Goal: Task Accomplishment & Management: Use online tool/utility

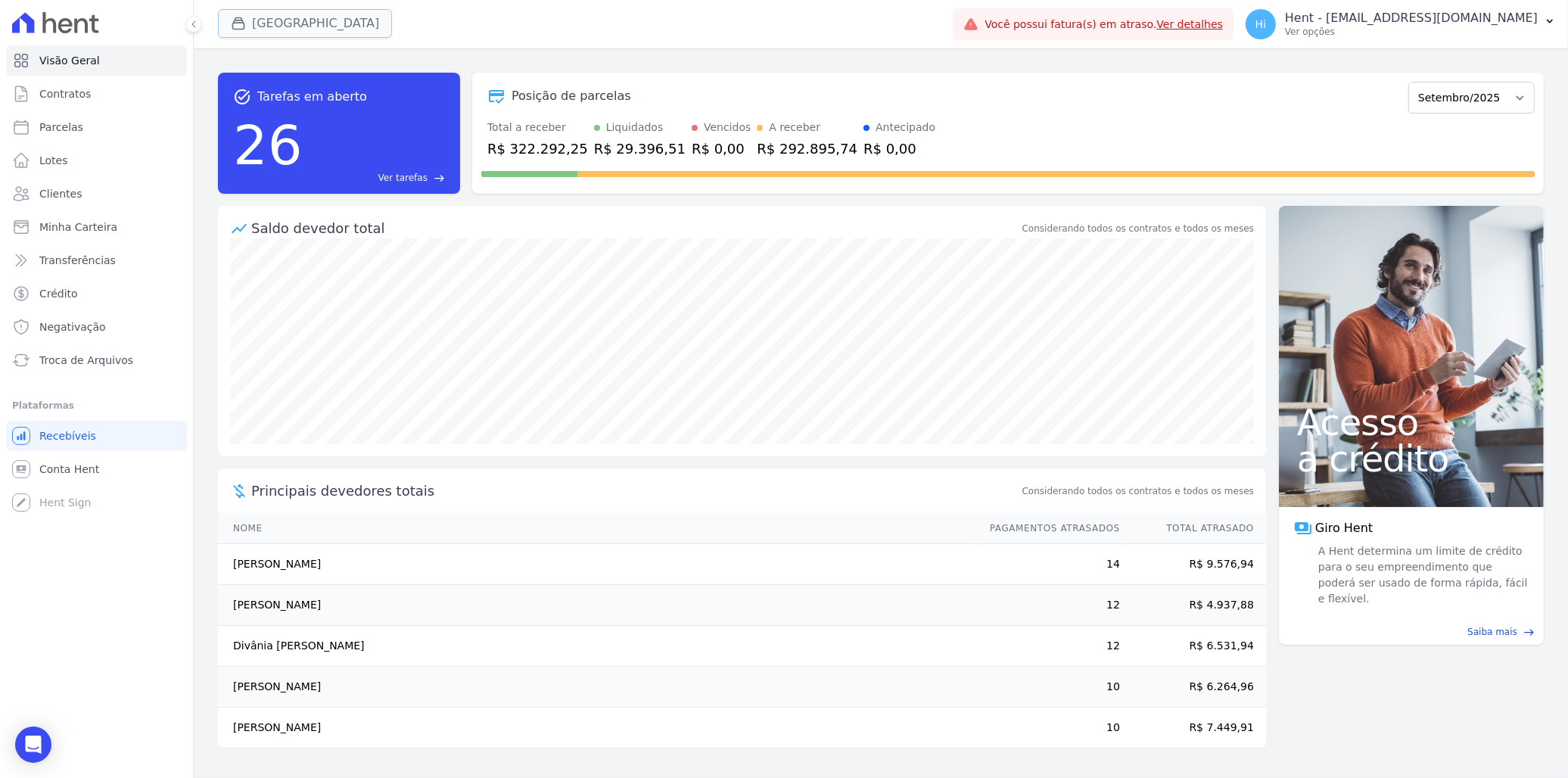
click at [301, 15] on button "[GEOGRAPHIC_DATA]" at bounding box center [305, 23] width 174 height 28
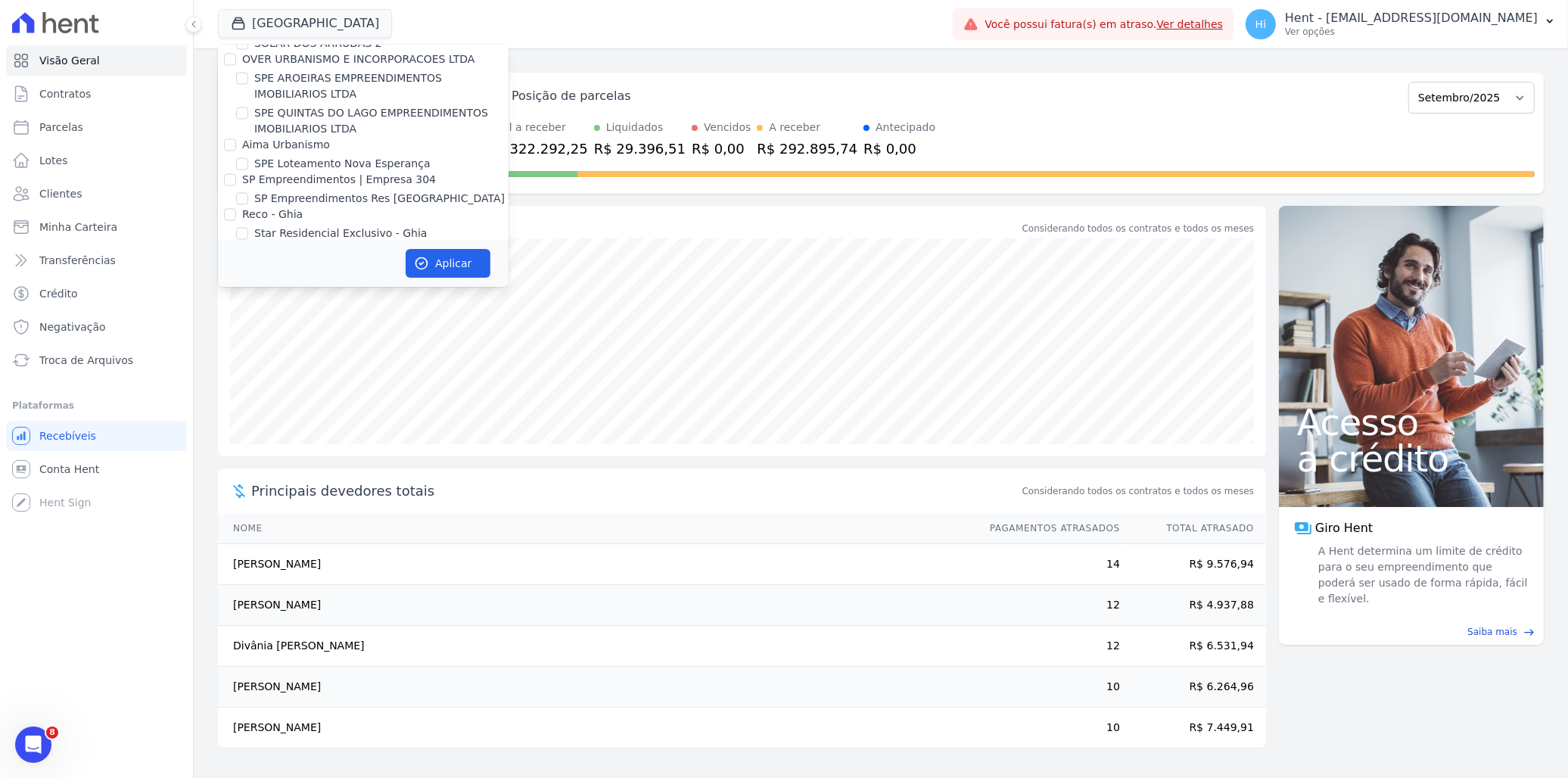
scroll to position [2823, 0]
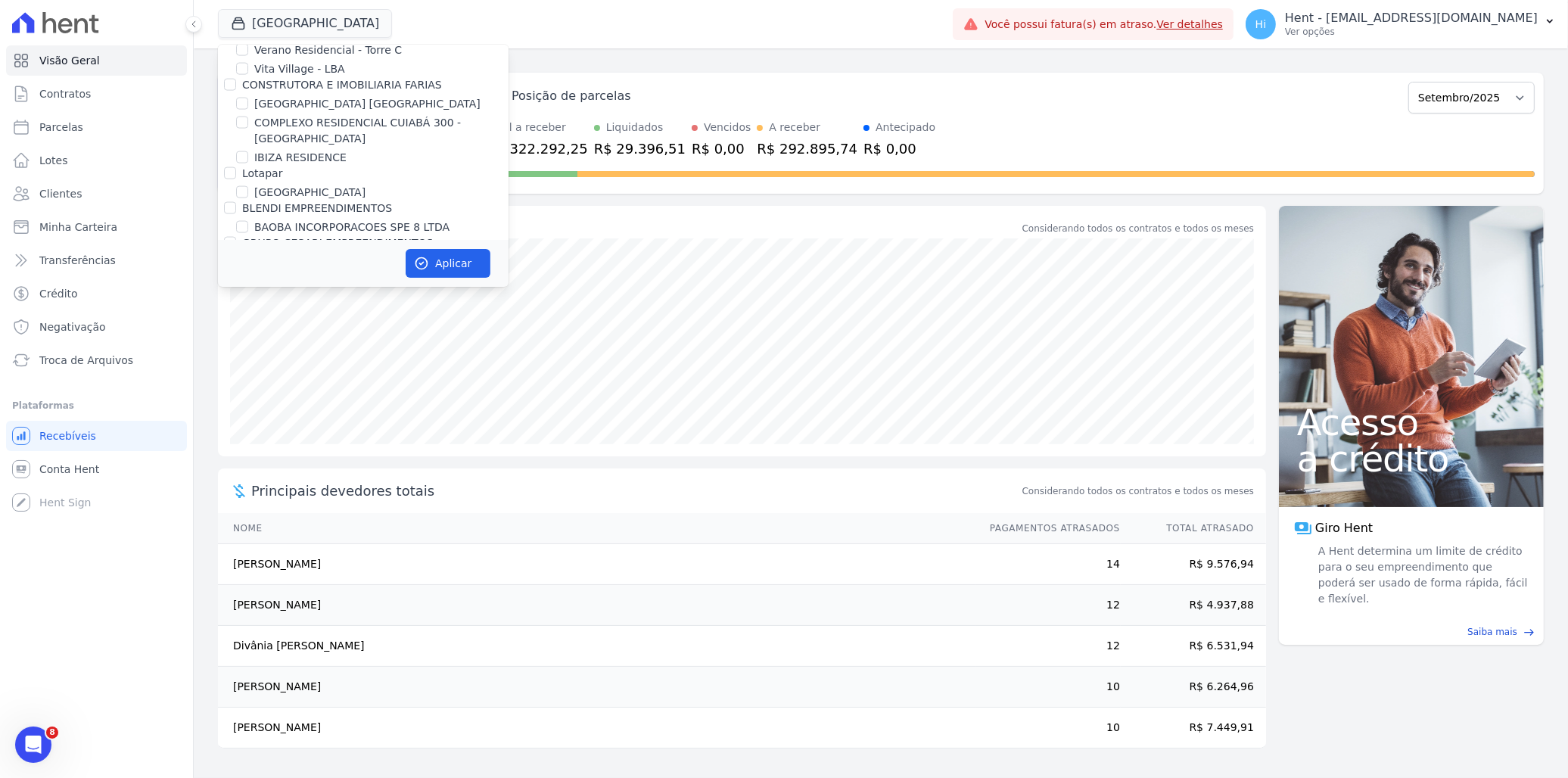
click at [299, 202] on label "BLENDI EMPREENDIMENTOS" at bounding box center [317, 208] width 150 height 12
click at [236, 202] on input "BLENDI EMPREENDIMENTOS" at bounding box center [230, 208] width 12 height 12
checkbox input "true"
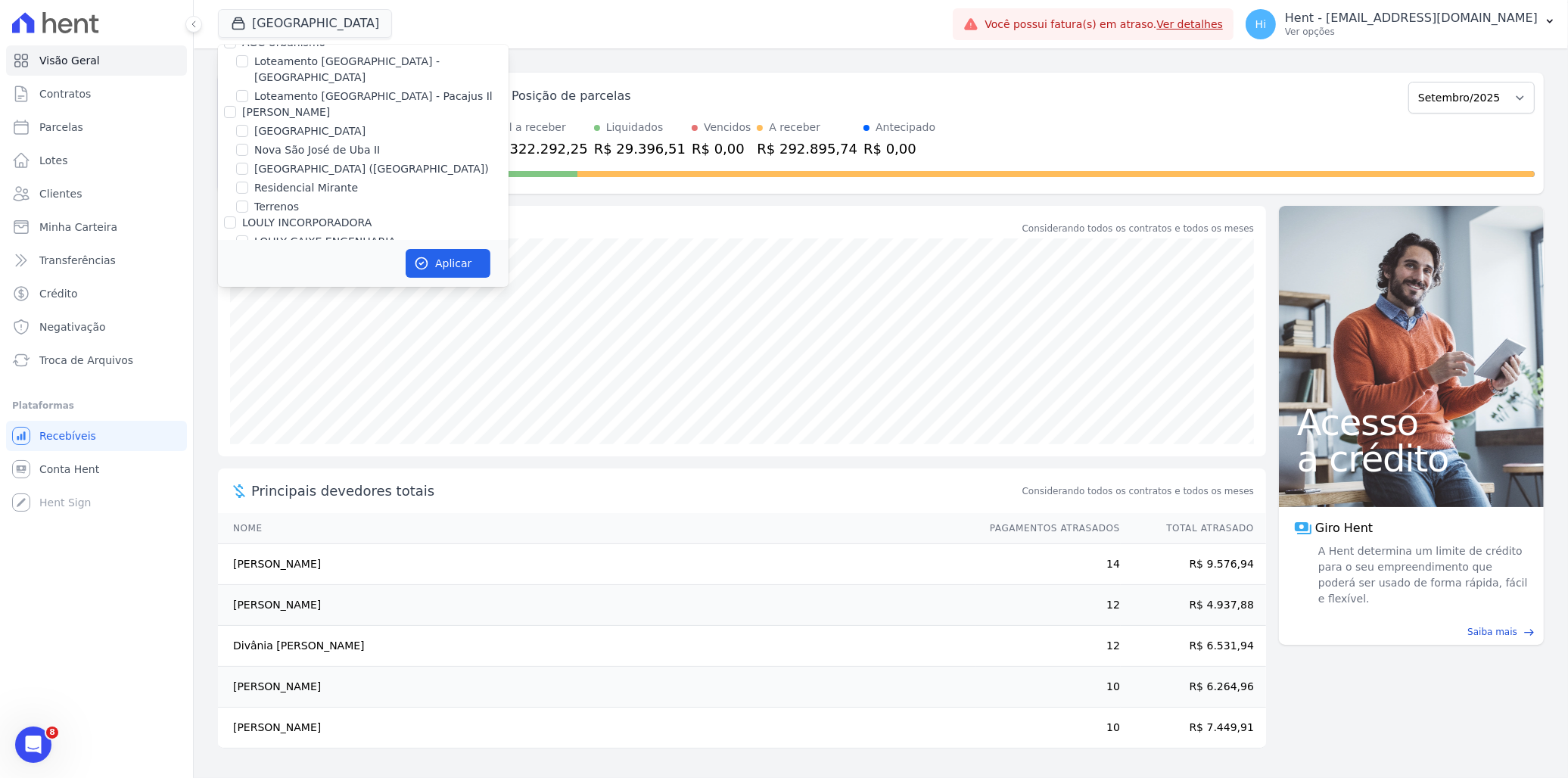
click at [269, 417] on label "[GEOGRAPHIC_DATA]" at bounding box center [309, 425] width 111 height 15
click at [248, 419] on input "[GEOGRAPHIC_DATA]" at bounding box center [242, 425] width 12 height 12
checkbox input "false"
click at [426, 267] on icon "button" at bounding box center [421, 263] width 11 height 11
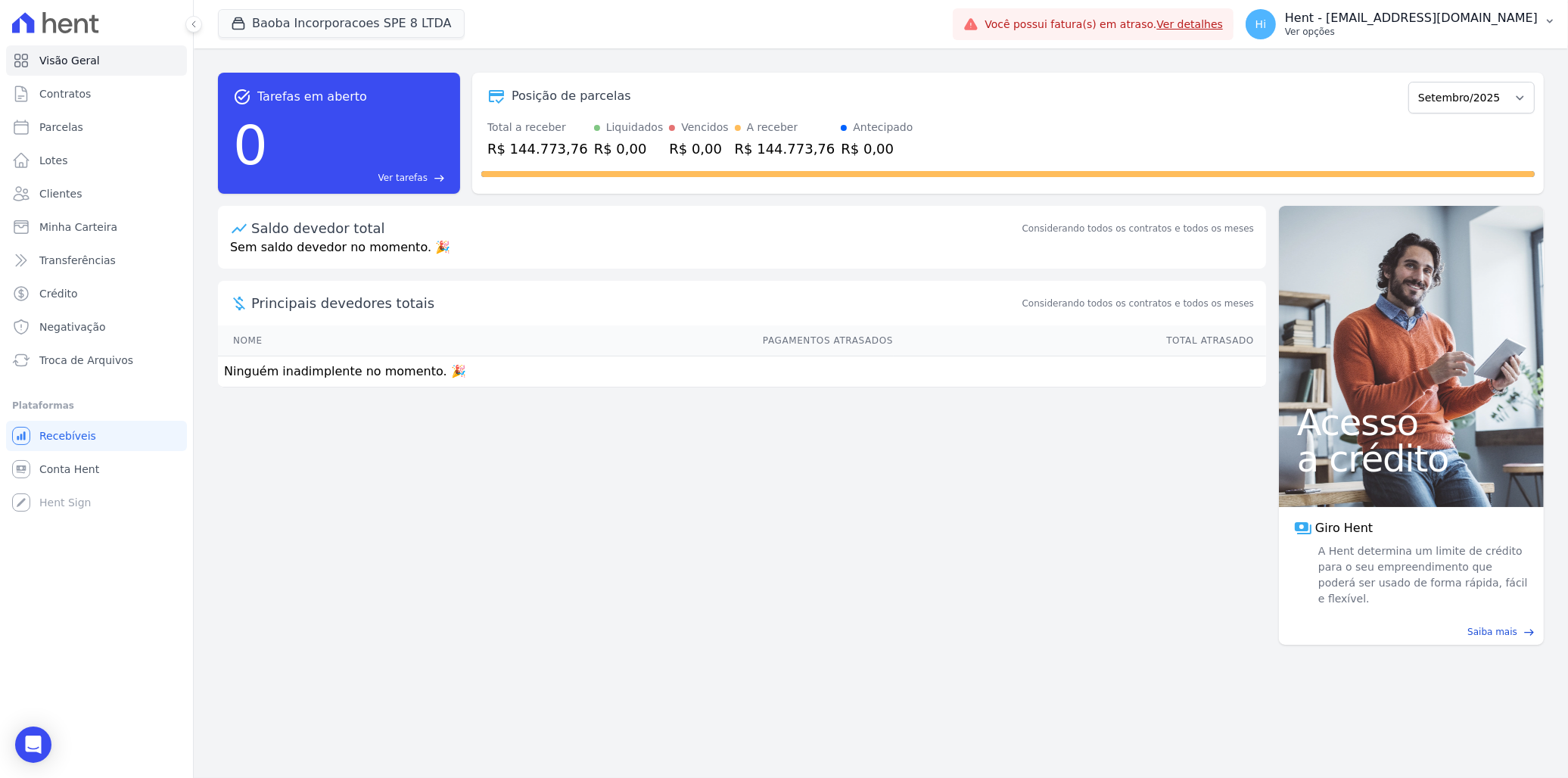
click at [1426, 25] on p "Hent - [EMAIL_ADDRESS][DOMAIN_NAME]" at bounding box center [1412, 18] width 253 height 15
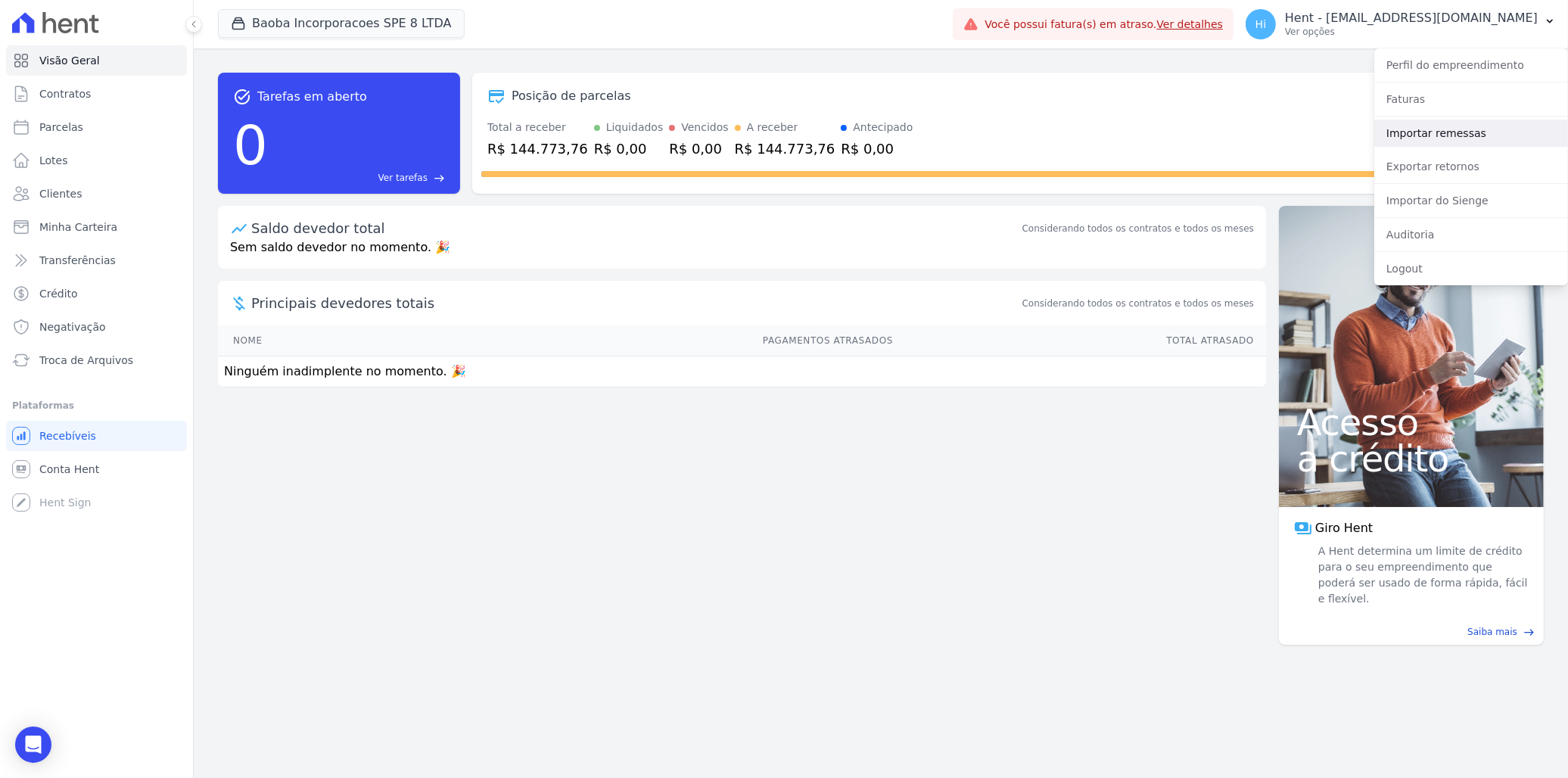
click at [1454, 135] on link "Importar remessas" at bounding box center [1471, 133] width 193 height 28
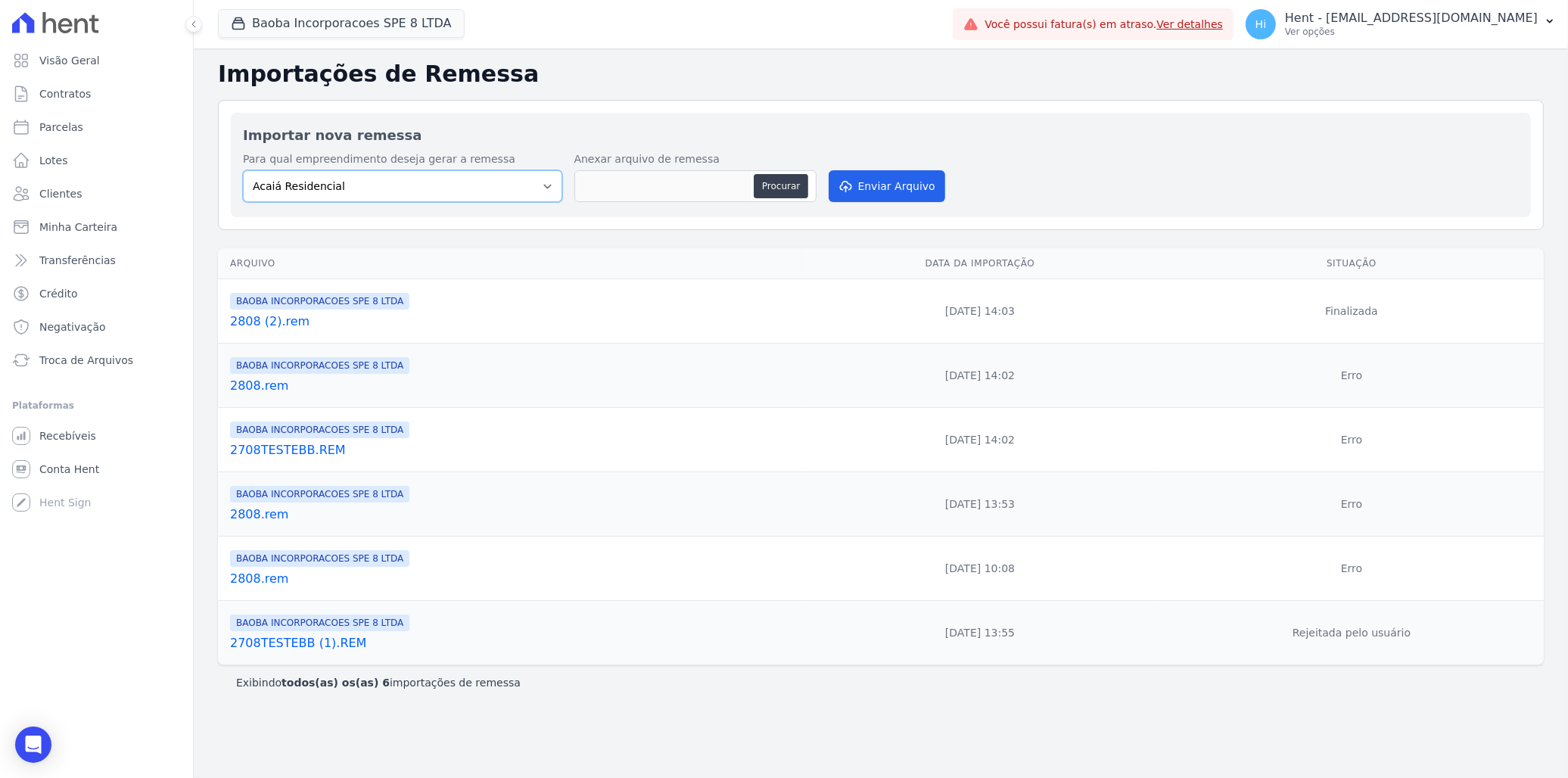
click at [510, 187] on select "Acaiá Residencial ACQUA 8 PELOTAS SPE LTDA II Administrativo AGILE ELOI MENDES …" at bounding box center [403, 186] width 320 height 32
select select "7d42f1f7-3183-4eec-adfe-050d42369d66"
click at [243, 170] on select "Acaiá Residencial ACQUA 8 PELOTAS SPE LTDA II Administrativo AGILE ELOI MENDES …" at bounding box center [403, 186] width 320 height 32
click at [802, 183] on button "Procurar" at bounding box center [781, 186] width 54 height 24
type input "0209.rem"
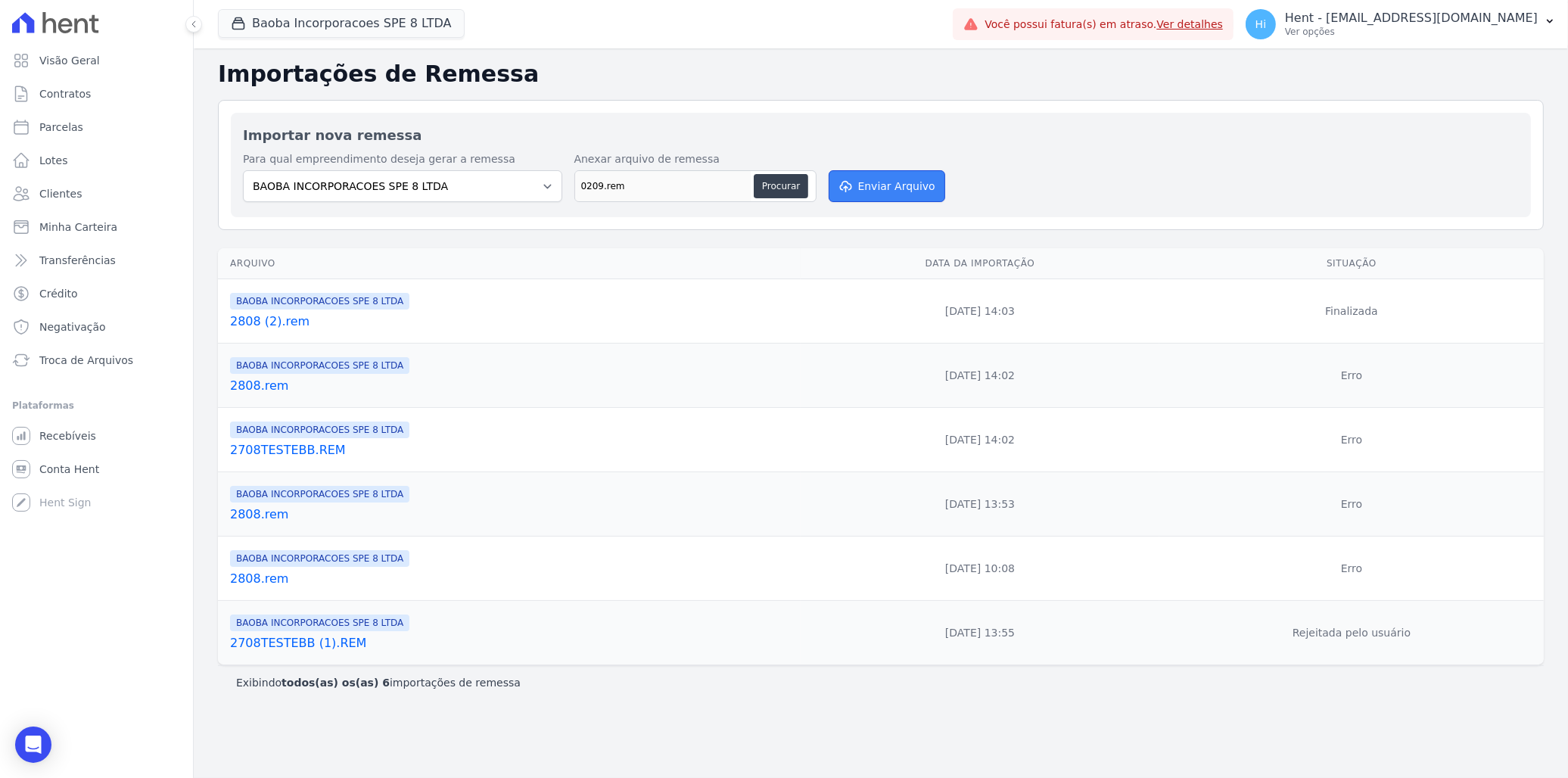
click at [912, 191] on button "Enviar Arquivo" at bounding box center [887, 186] width 117 height 32
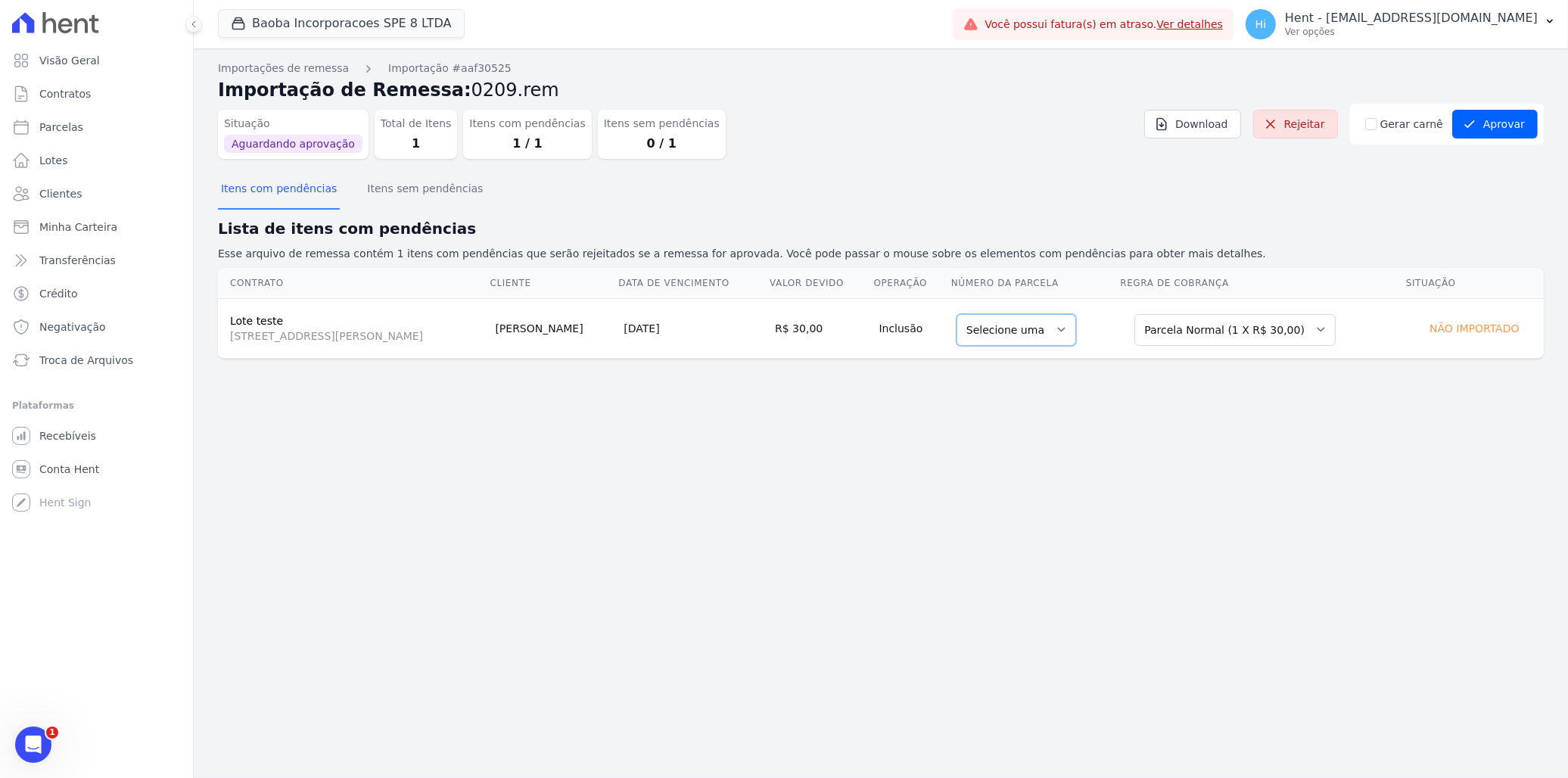
click at [1047, 328] on select "Selecione uma" at bounding box center [1016, 329] width 119 height 32
click at [1216, 327] on select "Selecione uma Nova Parcela Avulsa Parcela Avulsa Existente Parcela Normal (1 X …" at bounding box center [1235, 329] width 201 height 32
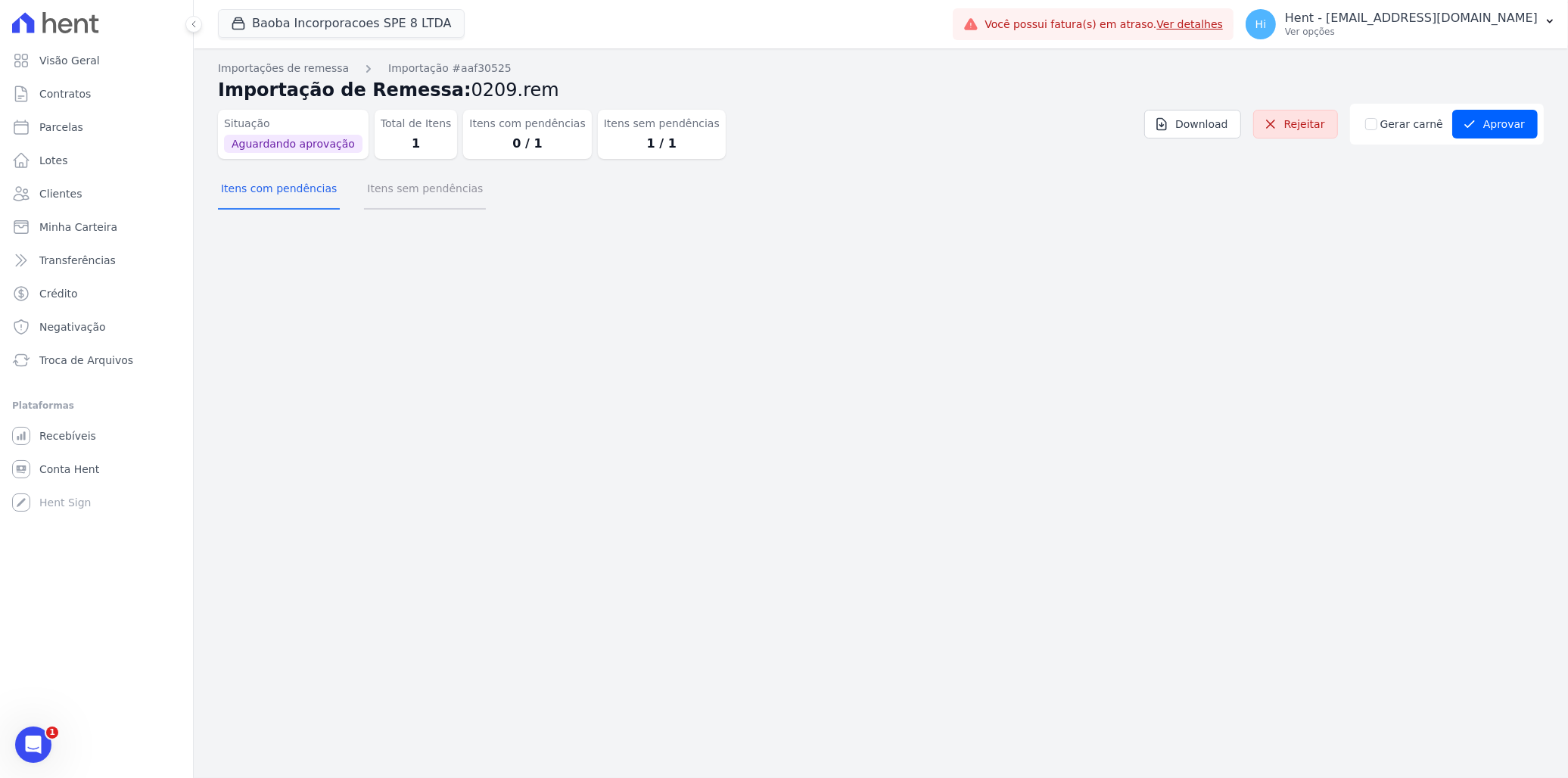
click at [390, 186] on button "Itens sem pendências" at bounding box center [425, 190] width 122 height 40
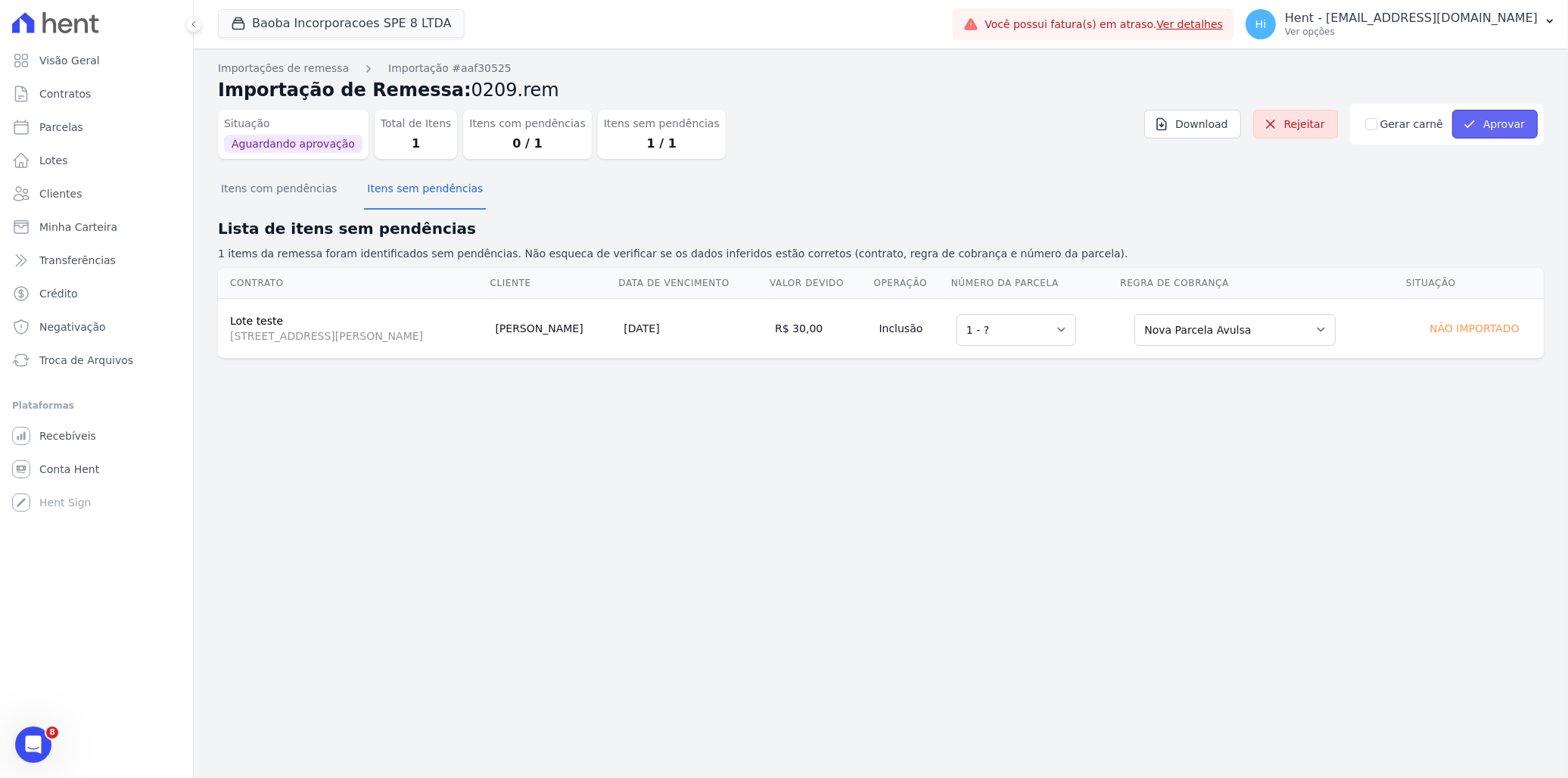
click at [1488, 127] on button "Aprovar" at bounding box center [1494, 124] width 85 height 28
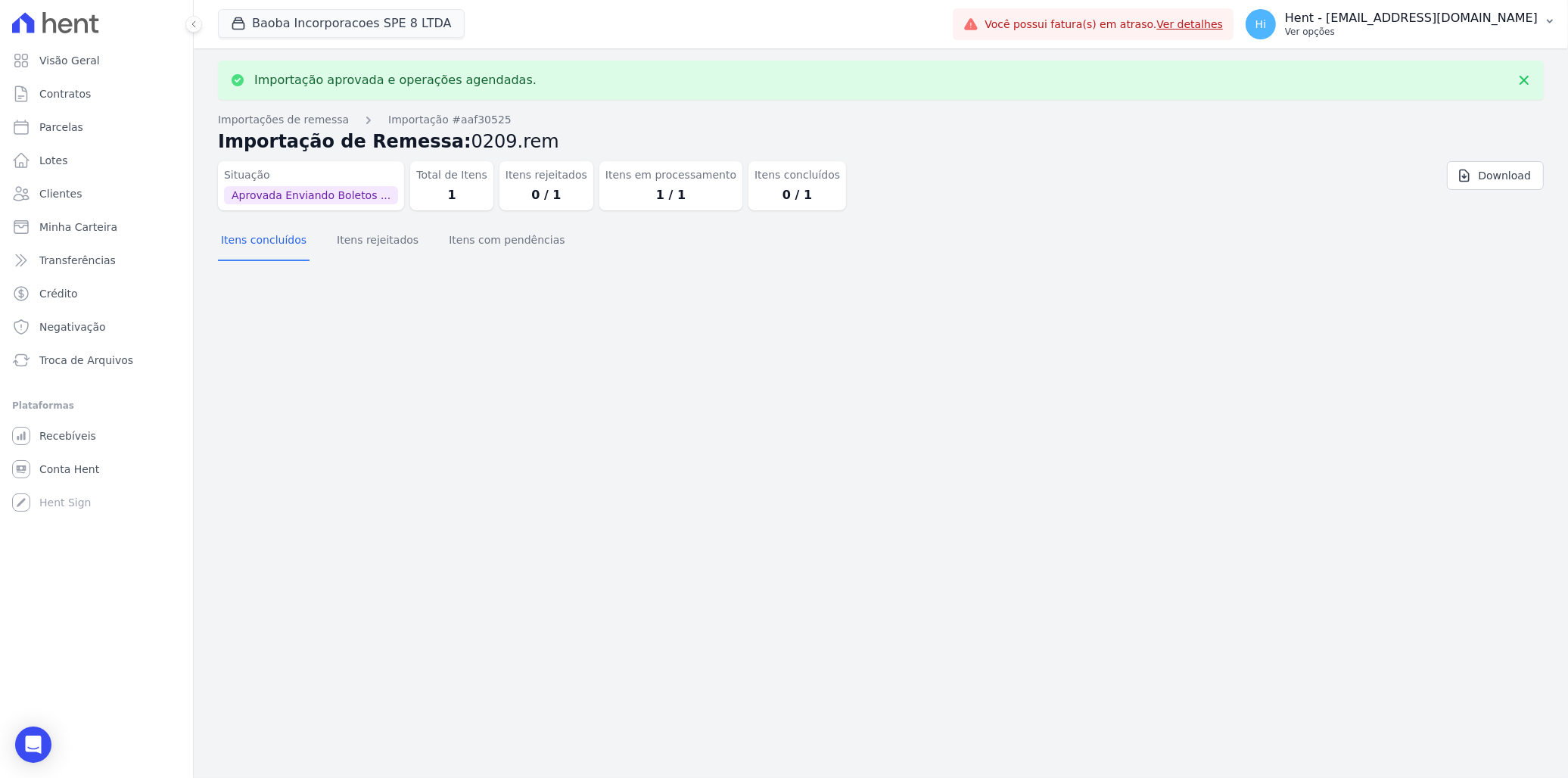
click at [1431, 24] on p "Hent - [EMAIL_ADDRESS][DOMAIN_NAME]" at bounding box center [1412, 18] width 253 height 15
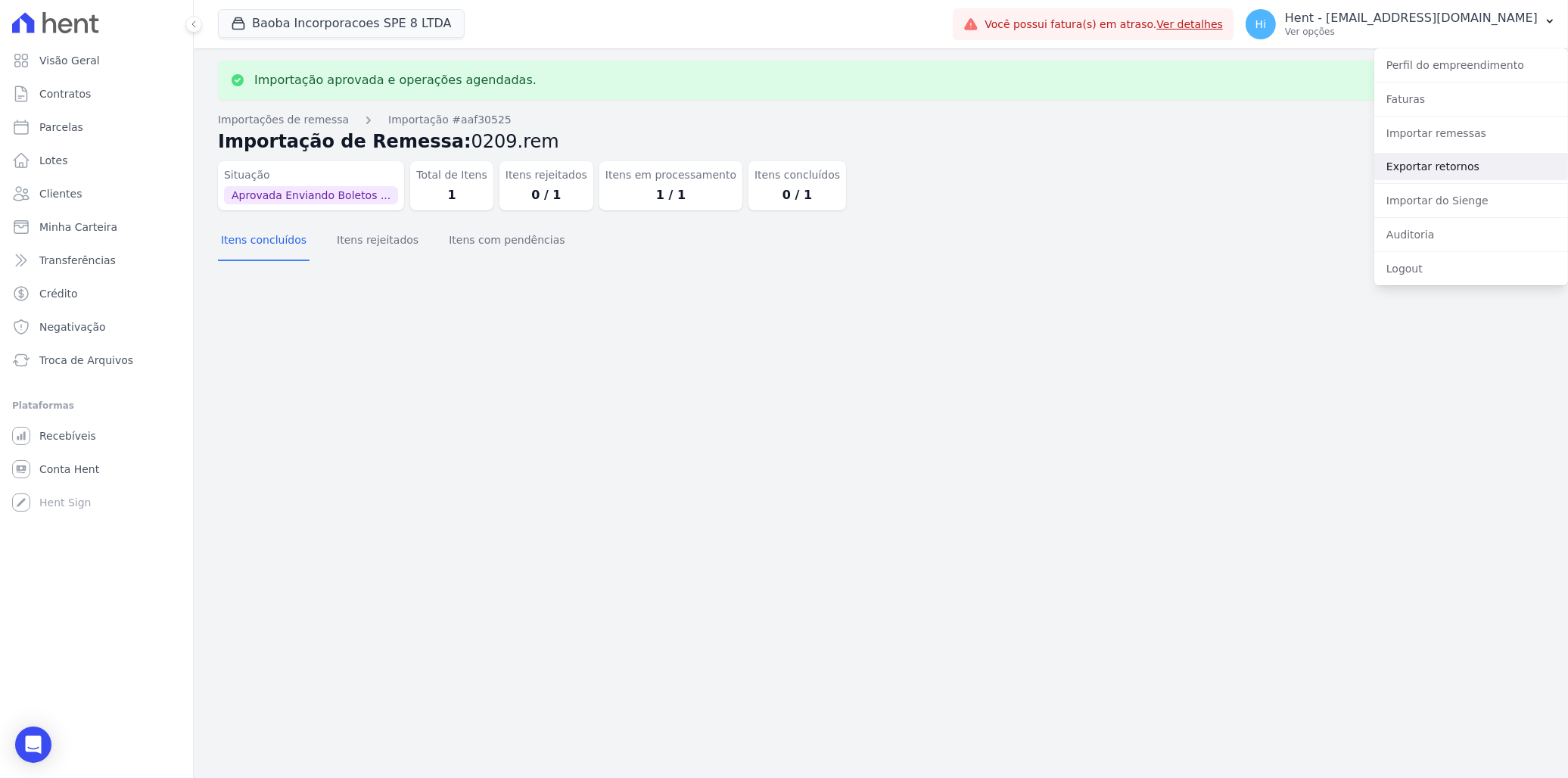
click at [1466, 171] on link "Exportar retornos" at bounding box center [1471, 167] width 193 height 28
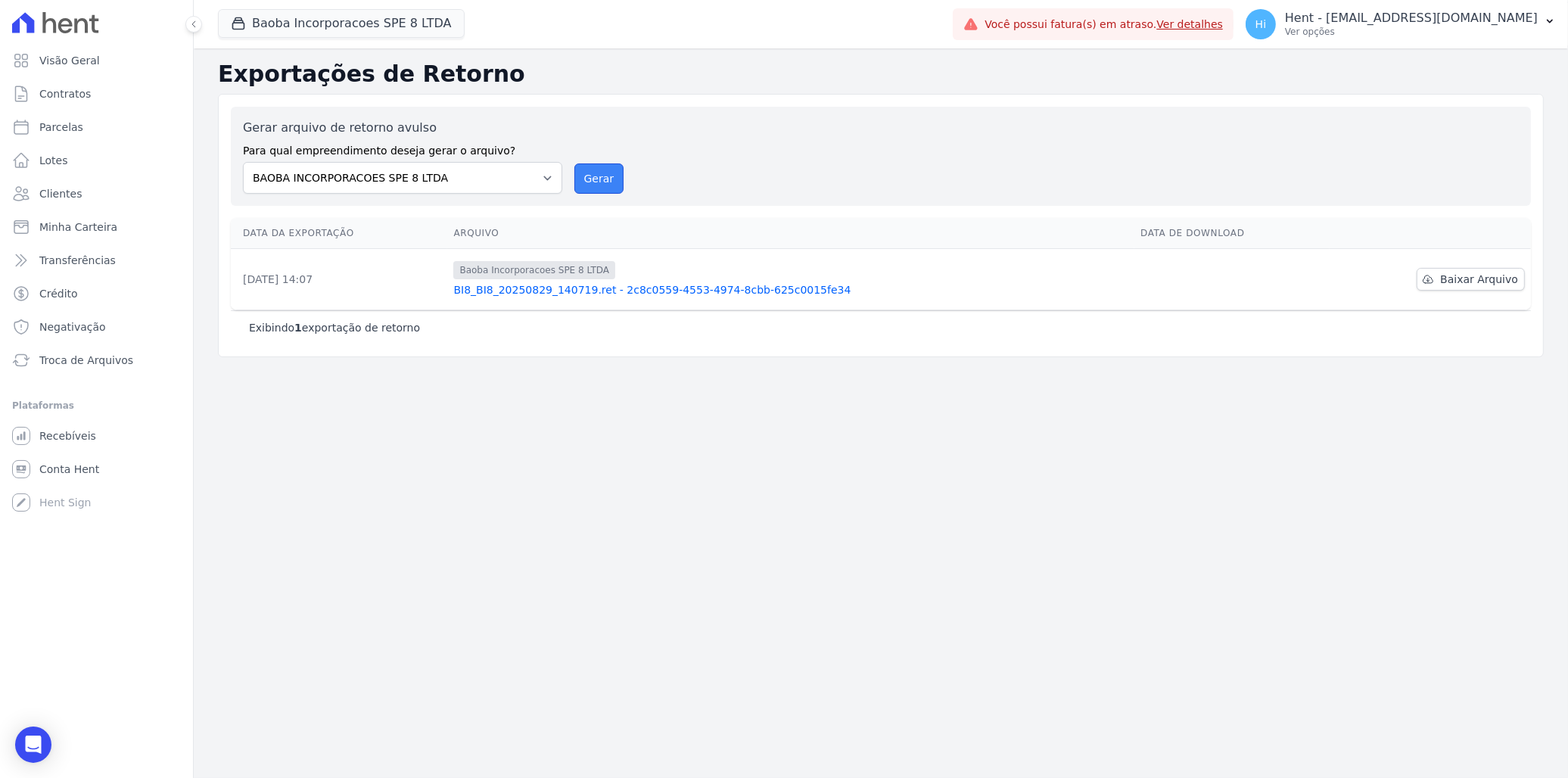
click at [596, 179] on button "Gerar" at bounding box center [599, 178] width 50 height 30
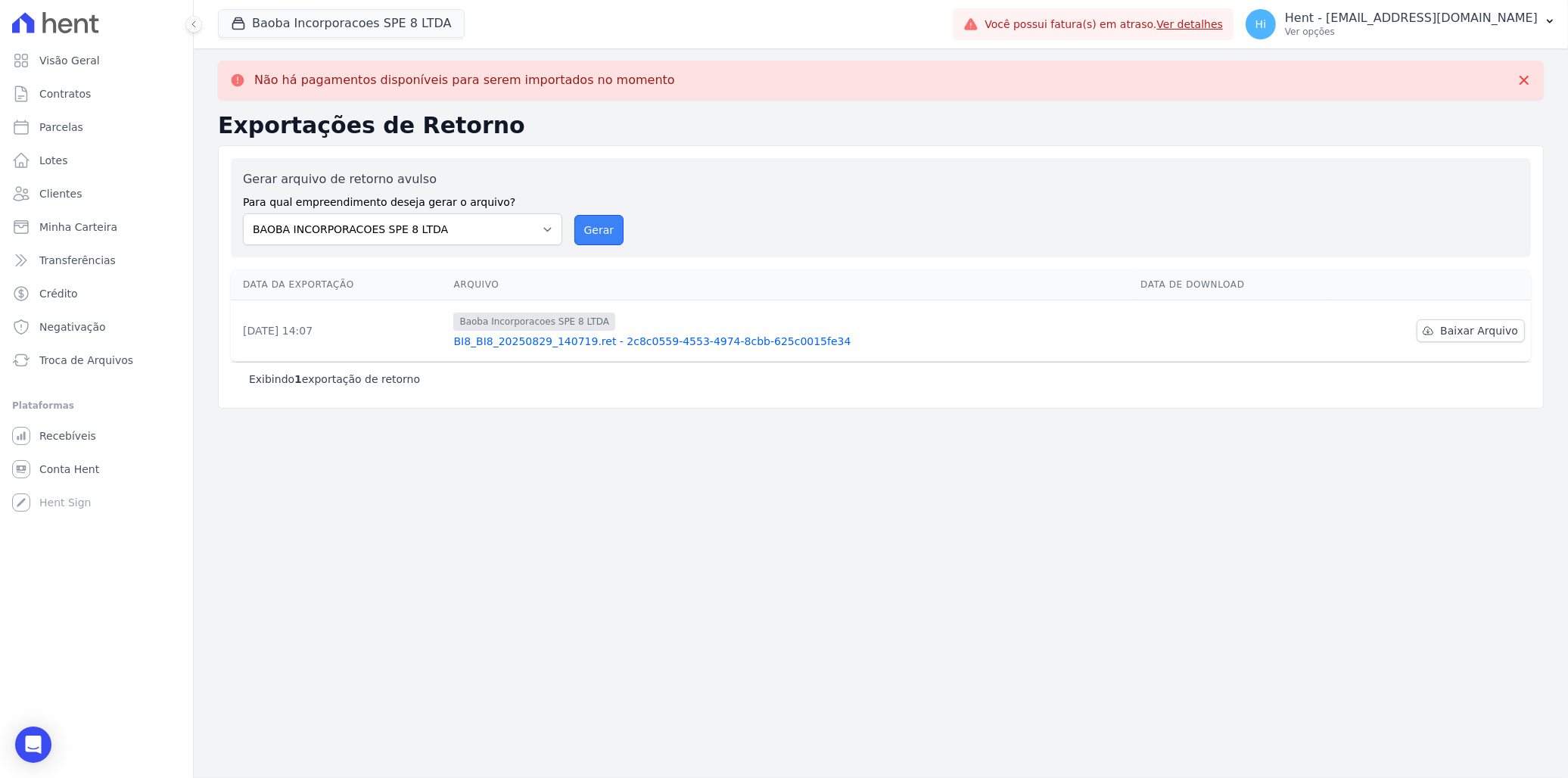
click at [589, 233] on button "Gerar" at bounding box center [599, 230] width 50 height 30
click at [675, 201] on div "Gerar arquivo de retorno avulso Para qual empreendimento deseja gerar o arquivo…" at bounding box center [881, 207] width 1276 height 75
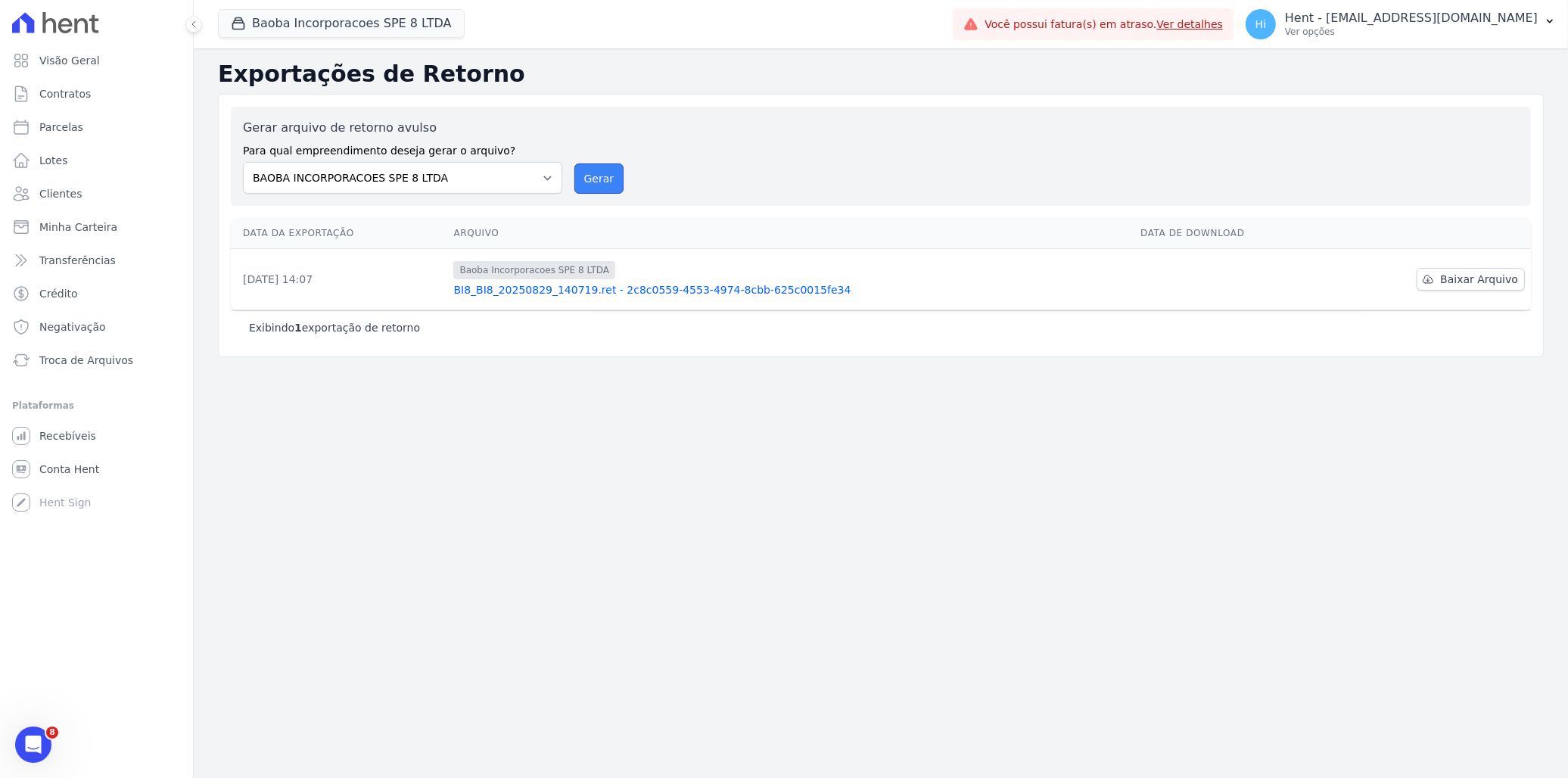
click at [602, 187] on button "Gerar" at bounding box center [599, 178] width 50 height 30
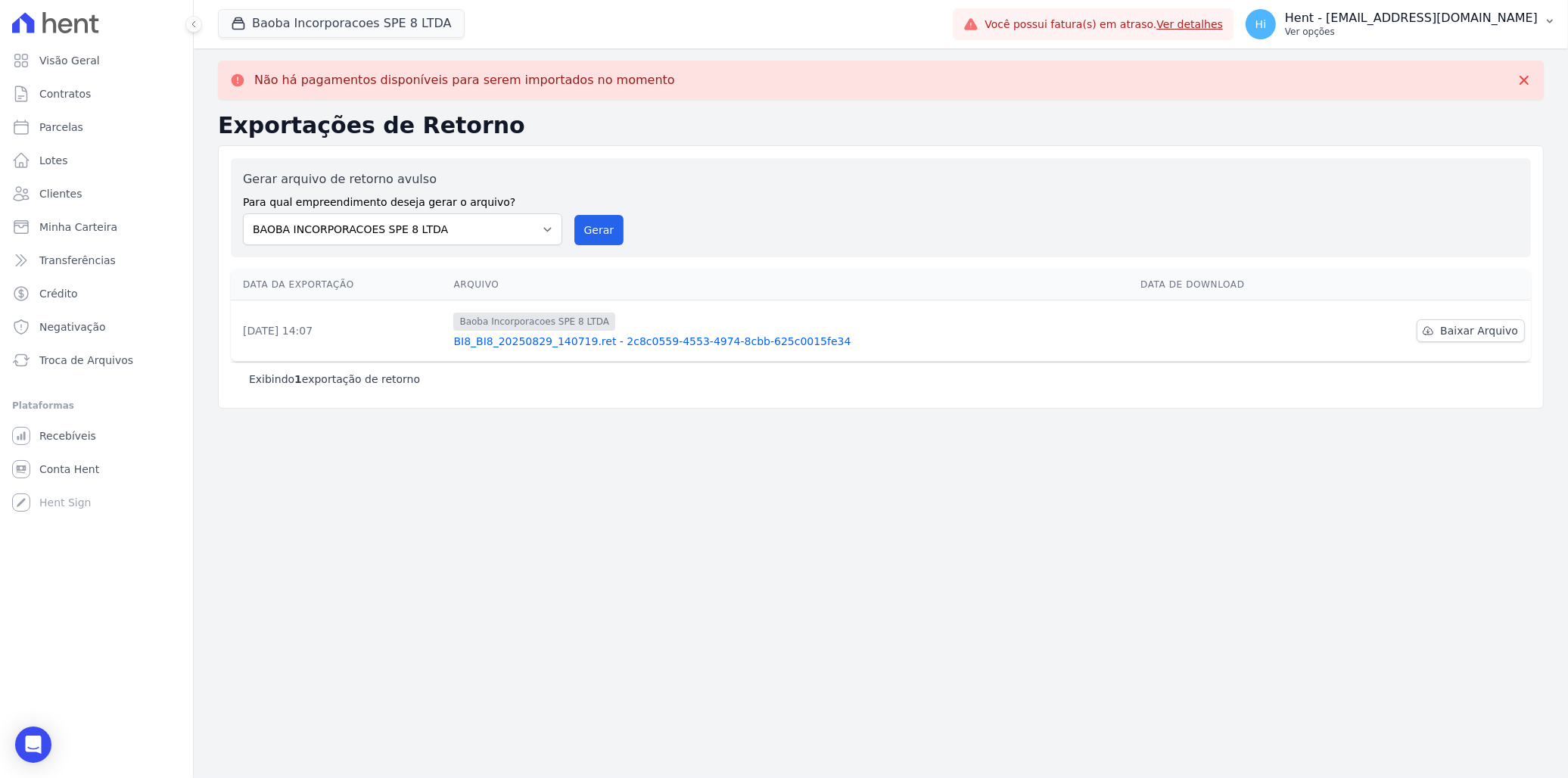
click at [1389, 18] on p "Hent - [EMAIL_ADDRESS][DOMAIN_NAME]" at bounding box center [1412, 18] width 253 height 15
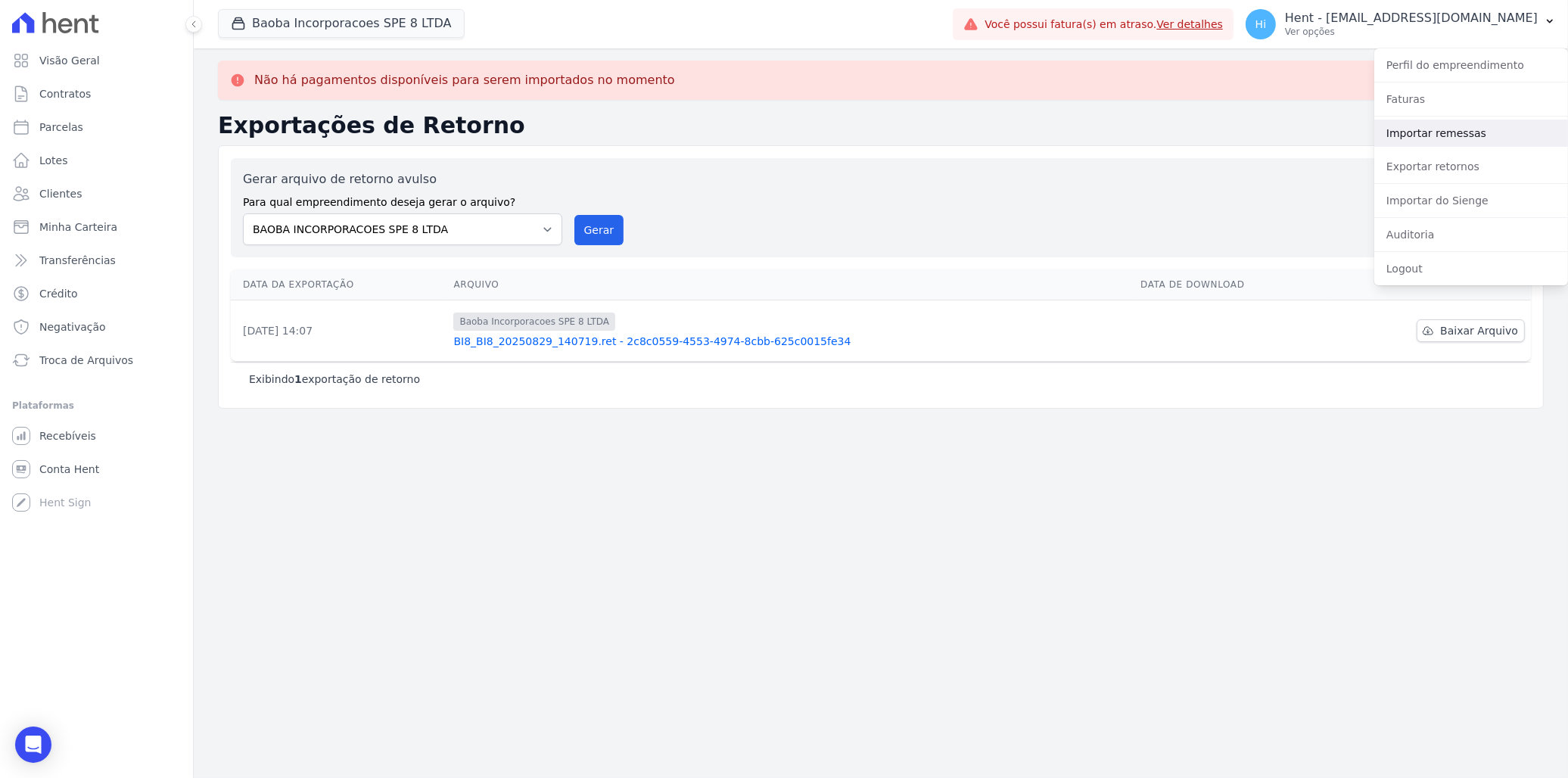
click at [1448, 133] on link "Importar remessas" at bounding box center [1471, 133] width 193 height 28
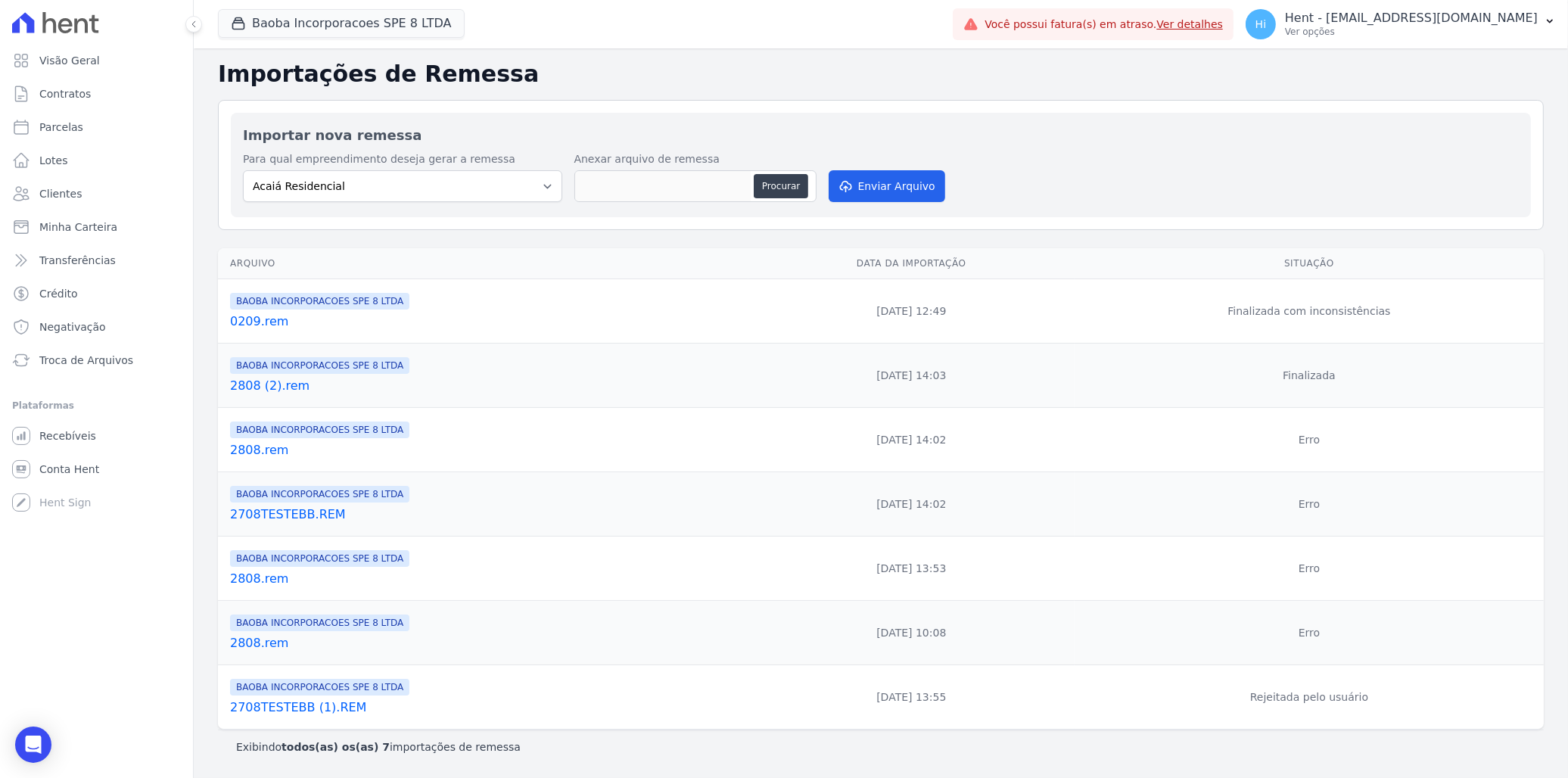
click at [258, 323] on link "0209.rem" at bounding box center [487, 322] width 512 height 18
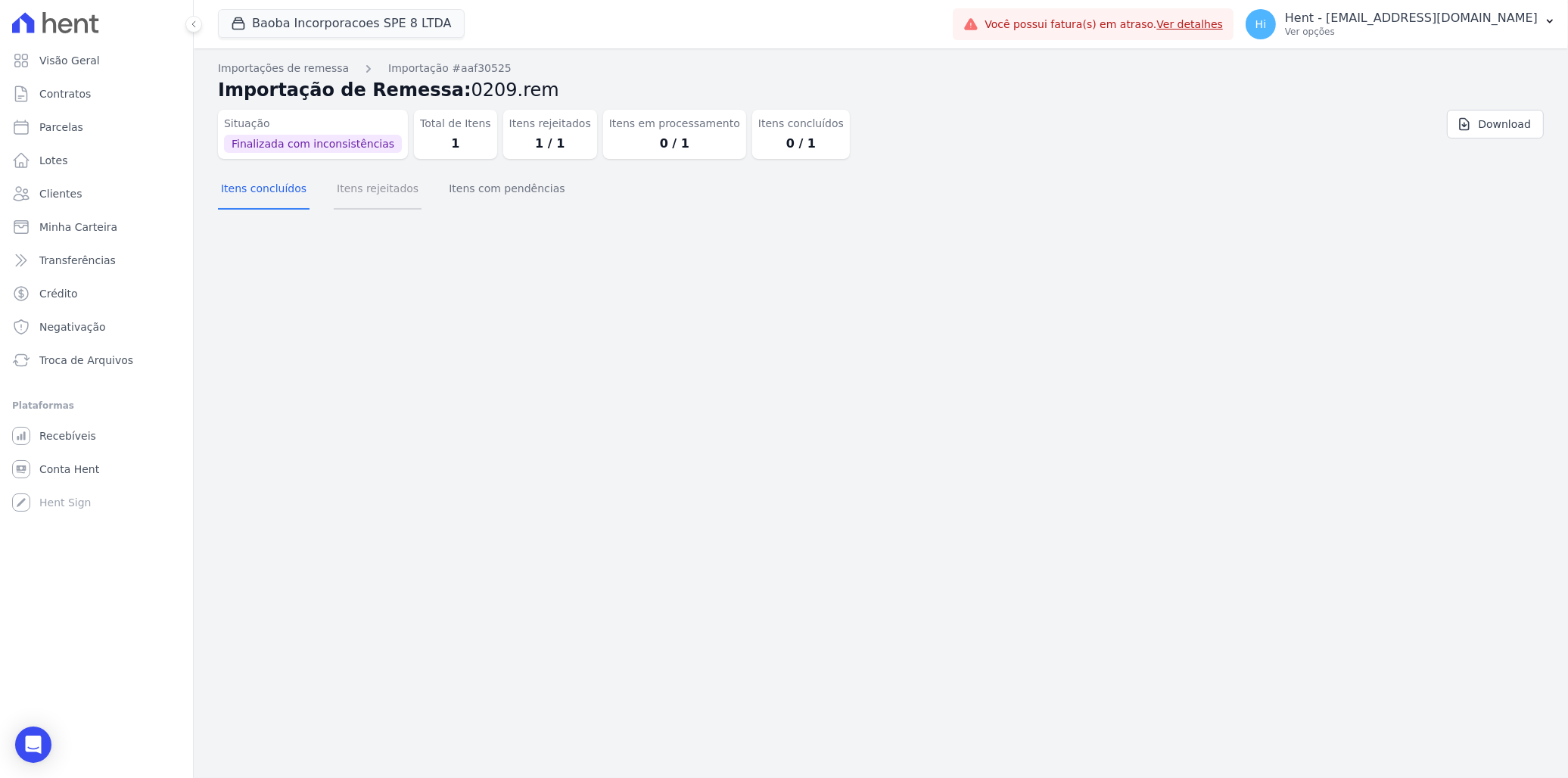
click at [378, 193] on button "Itens rejeitados" at bounding box center [377, 190] width 88 height 40
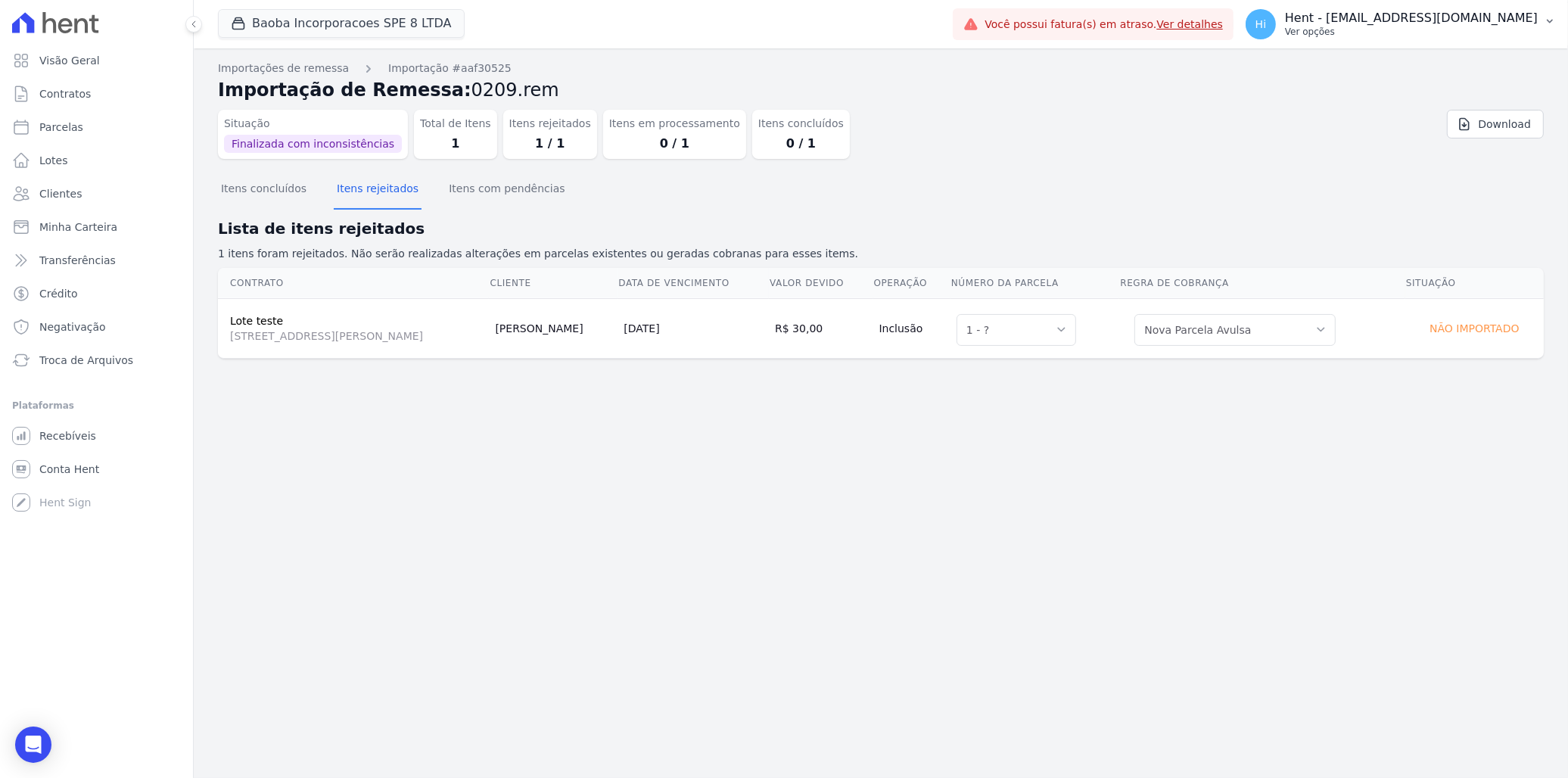
click at [1382, 21] on p "Hent - [EMAIL_ADDRESS][DOMAIN_NAME]" at bounding box center [1412, 18] width 253 height 15
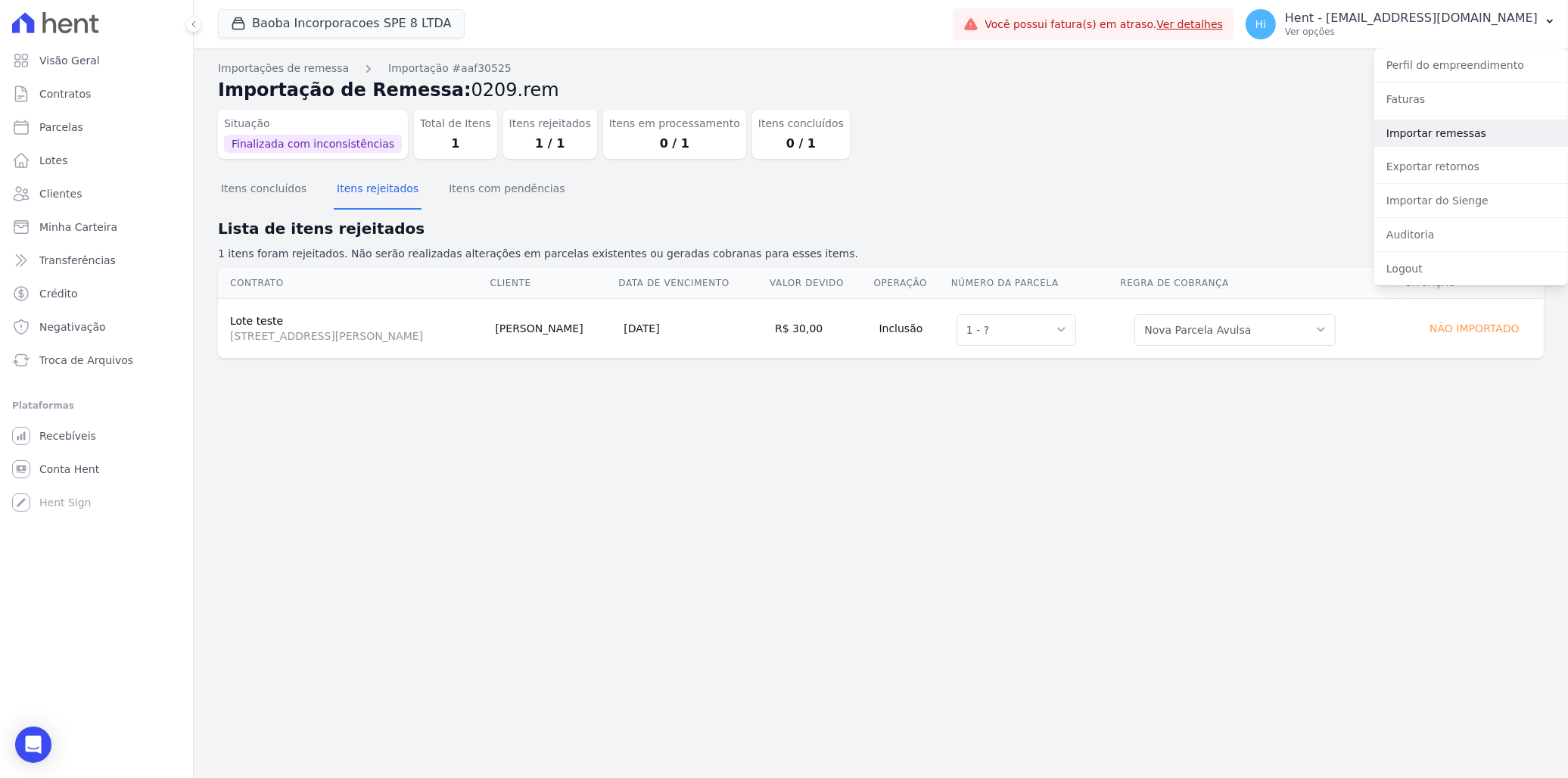
click at [1473, 134] on link "Importar remessas" at bounding box center [1471, 133] width 193 height 28
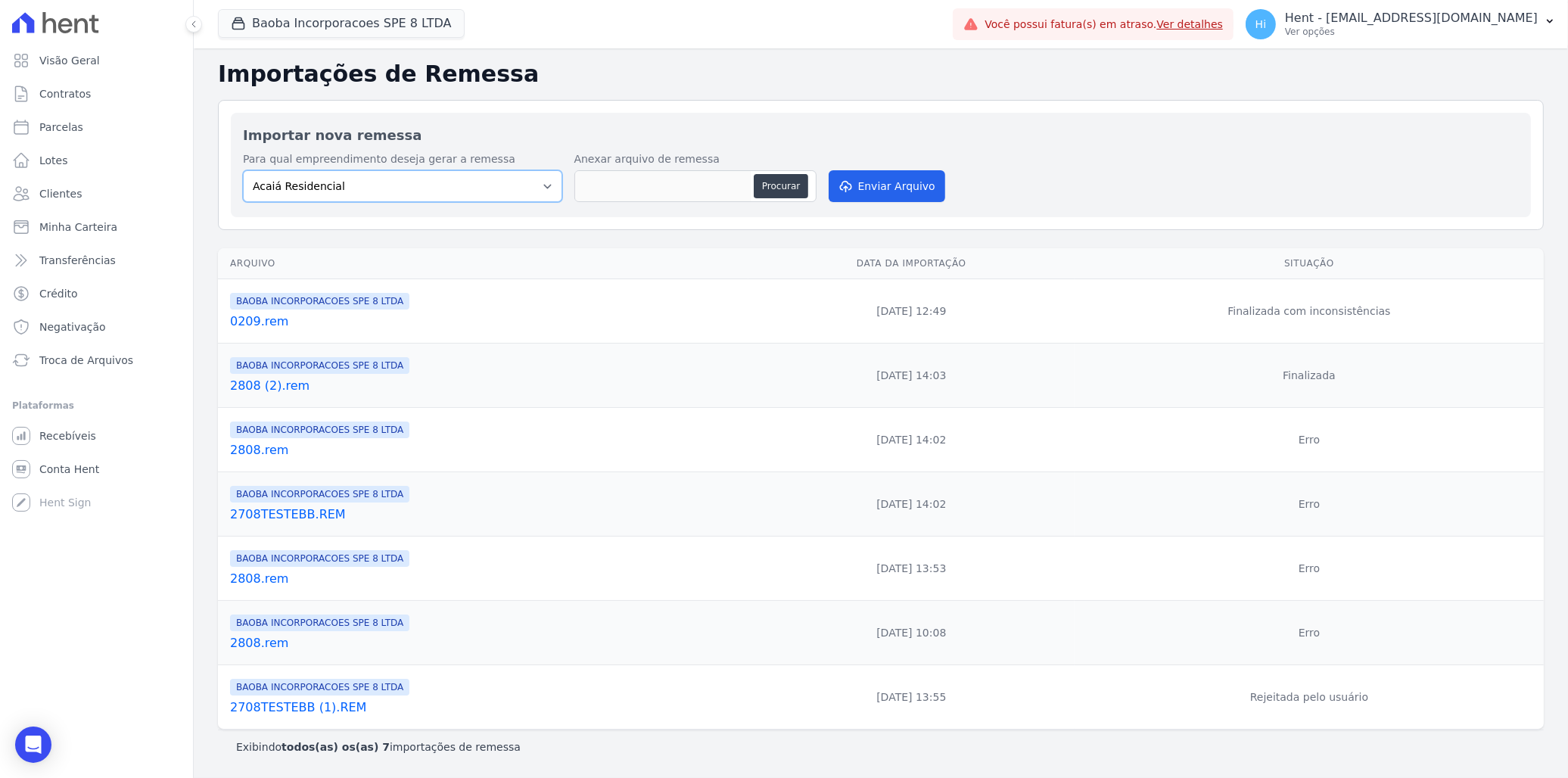
click at [505, 186] on select "Acaiá Residencial ACQUA 8 PELOTAS SPE LTDA II Administrativo AGILE ELOI MENDES …" at bounding box center [403, 186] width 320 height 32
select select "7d42f1f7-3183-4eec-adfe-050d42369d66"
click at [243, 170] on select "Acaiá Residencial ACQUA 8 PELOTAS SPE LTDA II Administrativo AGILE ELOI MENDES …" at bounding box center [403, 186] width 320 height 32
click at [786, 184] on button "Procurar" at bounding box center [781, 186] width 54 height 24
type input "0209.rem"
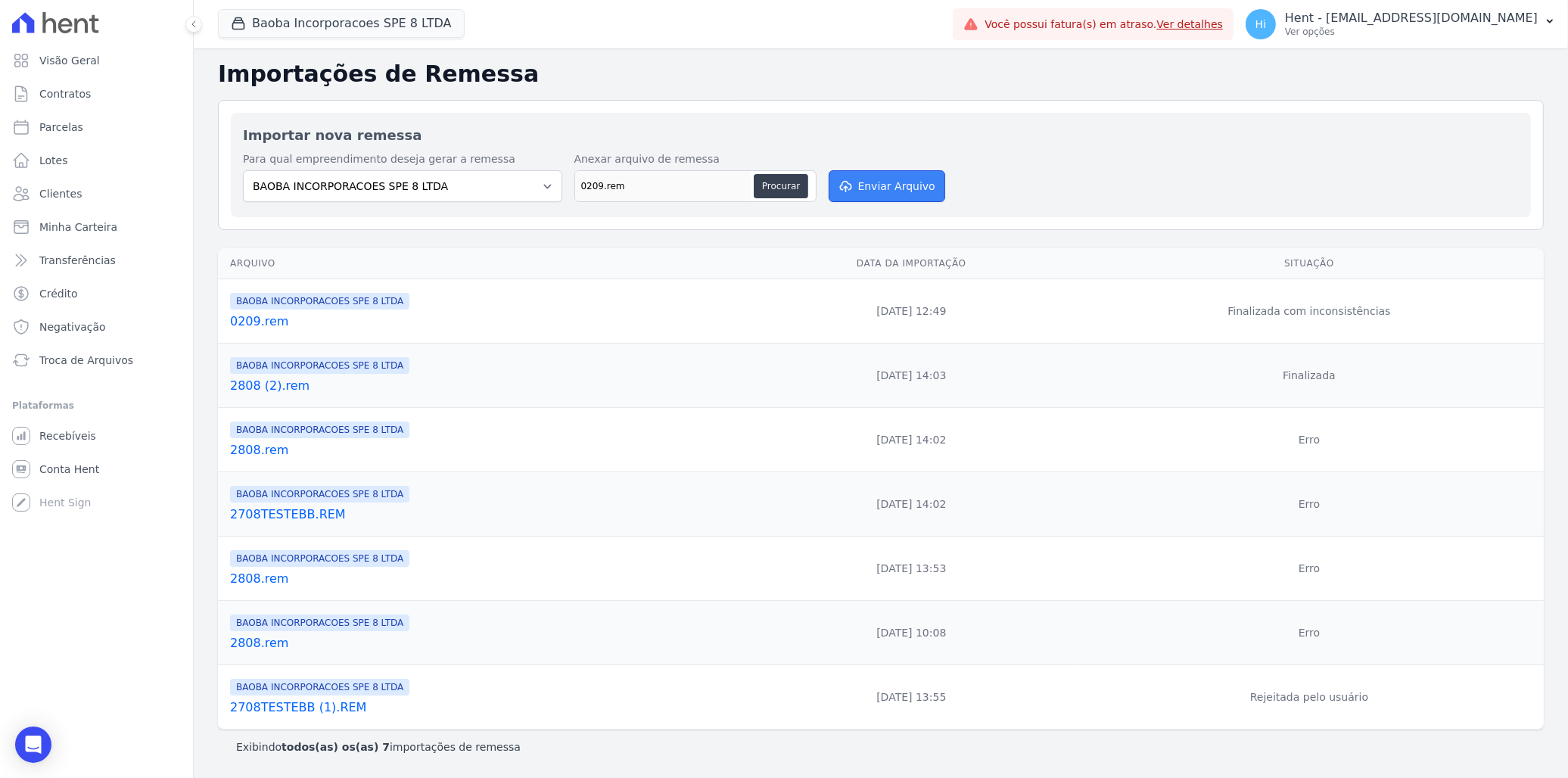
click at [882, 177] on button "Enviar Arquivo" at bounding box center [887, 186] width 117 height 32
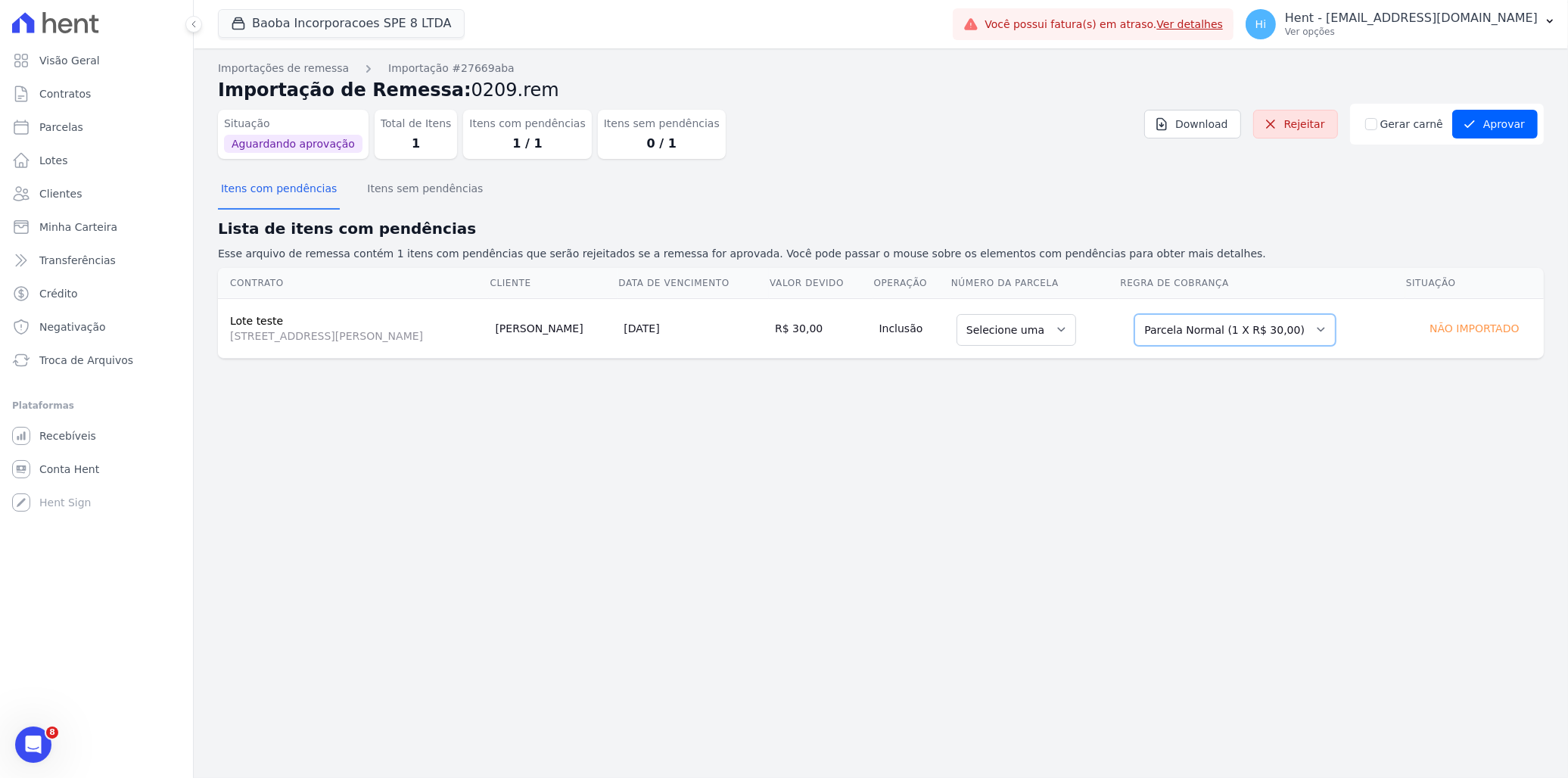
click at [1219, 329] on select "Selecione uma Nova Parcela Avulsa Parcela Avulsa Existente [GEOGRAPHIC_DATA] (1…" at bounding box center [1235, 329] width 201 height 32
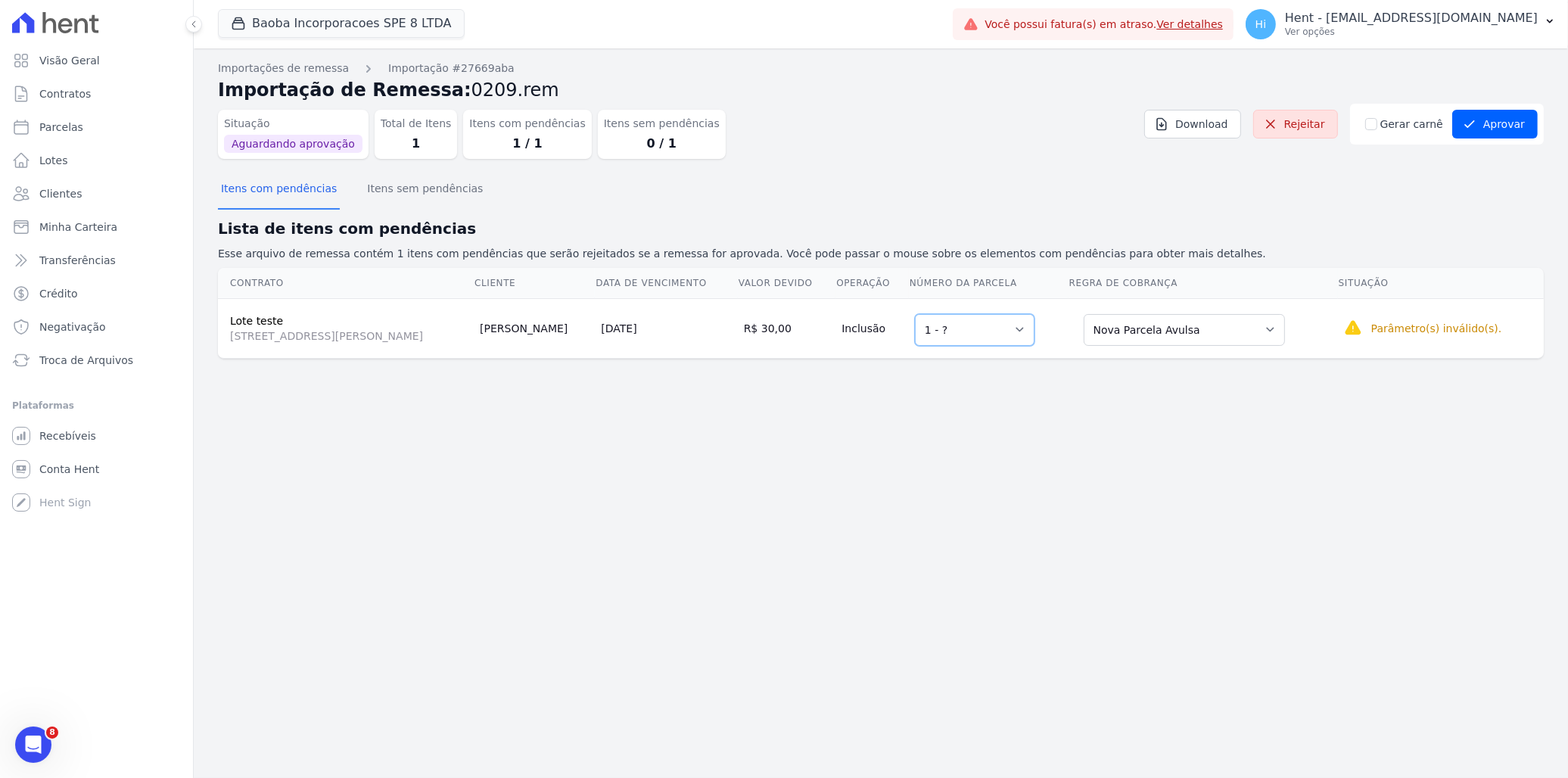
click at [980, 326] on select "Selecione uma 1 - ?" at bounding box center [974, 329] width 119 height 32
click at [922, 314] on select "Selecione uma 1 - ?" at bounding box center [974, 329] width 119 height 32
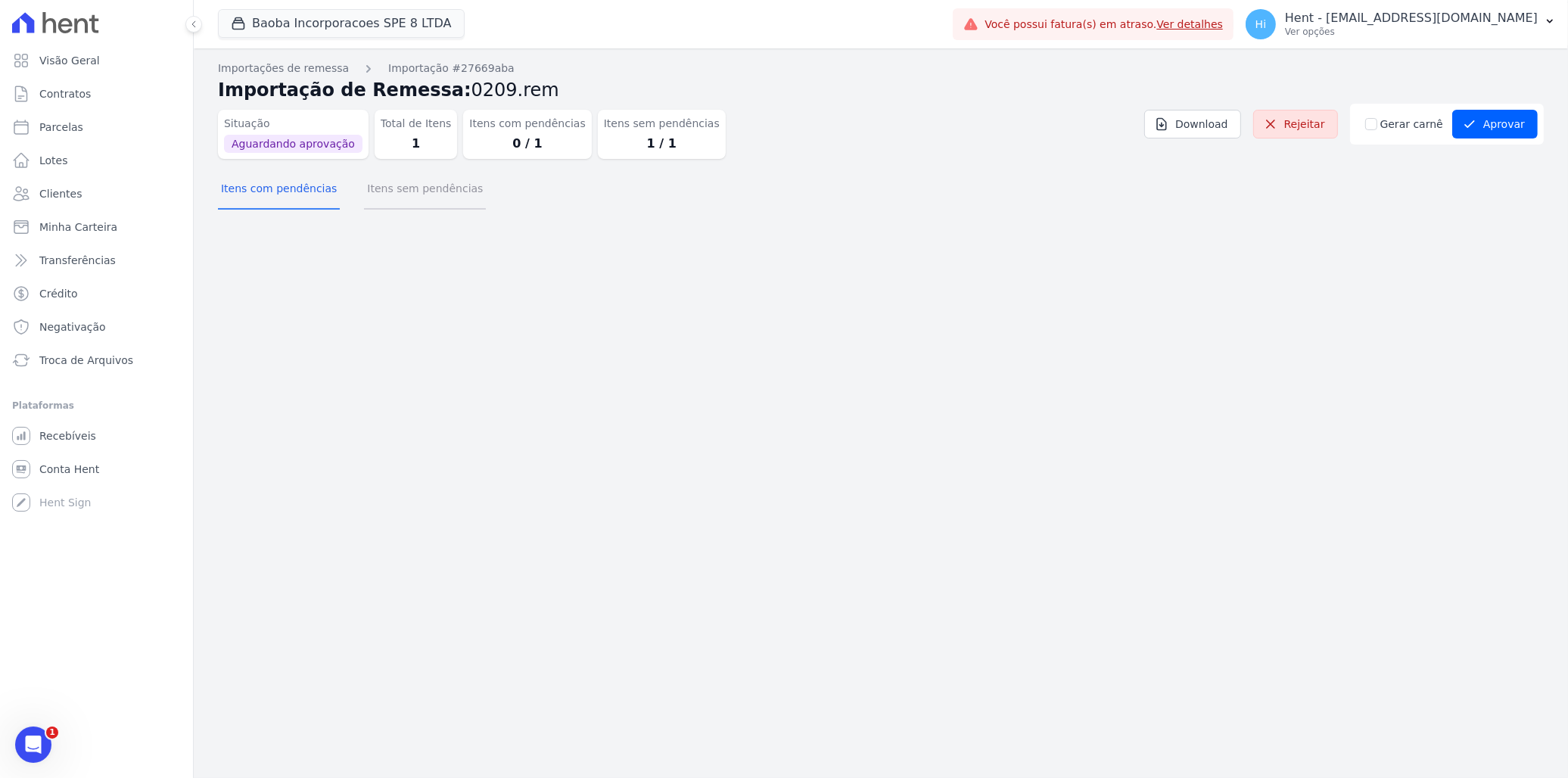
click at [390, 191] on button "Itens sem pendências" at bounding box center [425, 190] width 122 height 40
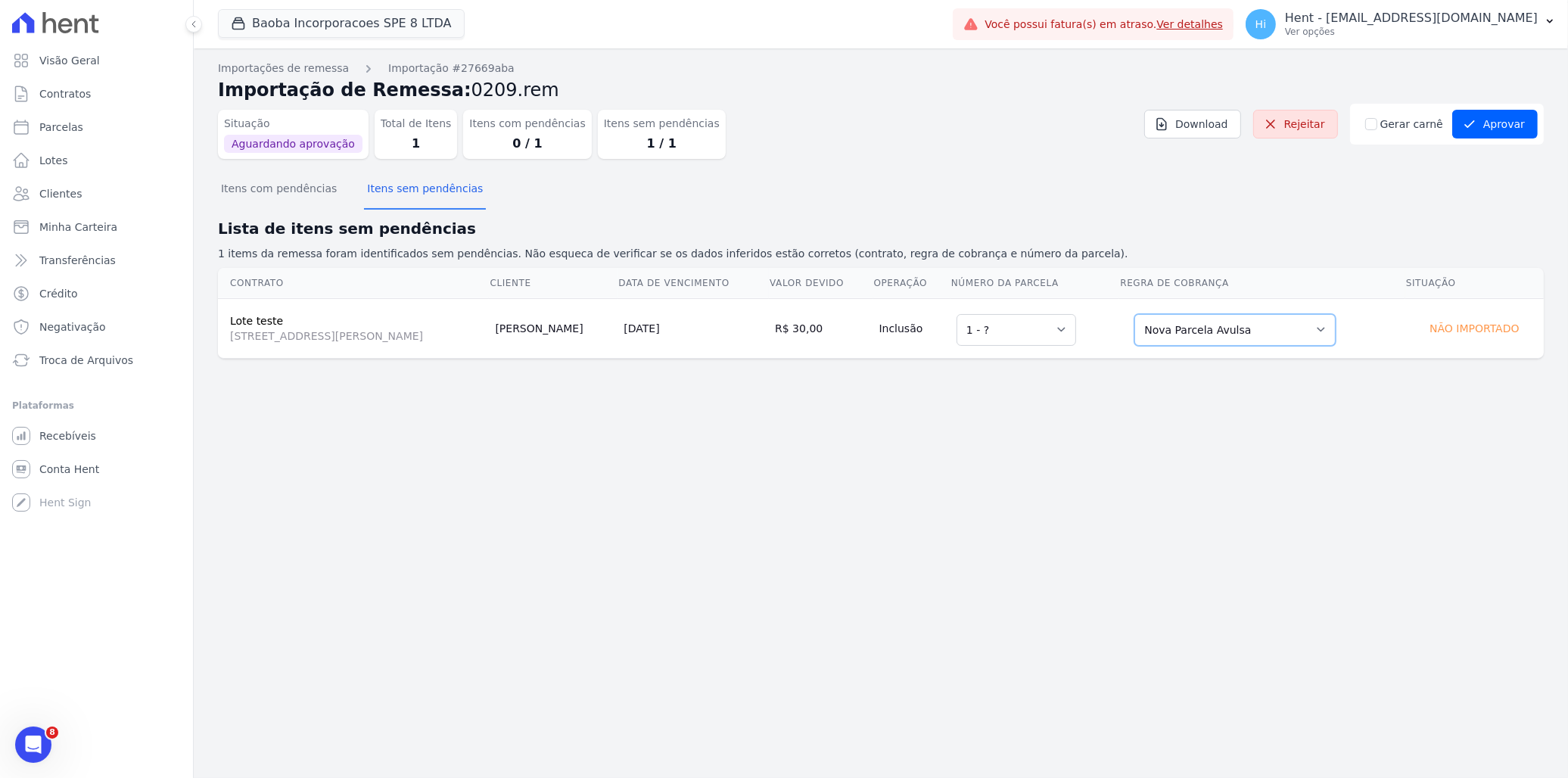
click at [1270, 328] on select "Selecione uma Nova Parcela Avulsa Parcela Avulsa Existente Parcela Normal (1 X …" at bounding box center [1235, 329] width 201 height 32
click at [1135, 314] on select "Selecione uma Nova Parcela Avulsa Parcela Avulsa Existente Parcela Normal (1 X …" at bounding box center [1235, 329] width 201 height 32
click at [1092, 352] on td "Selecione uma 1 - ?" at bounding box center [1035, 328] width 168 height 60
click at [1481, 124] on button "Aprovar" at bounding box center [1494, 124] width 85 height 28
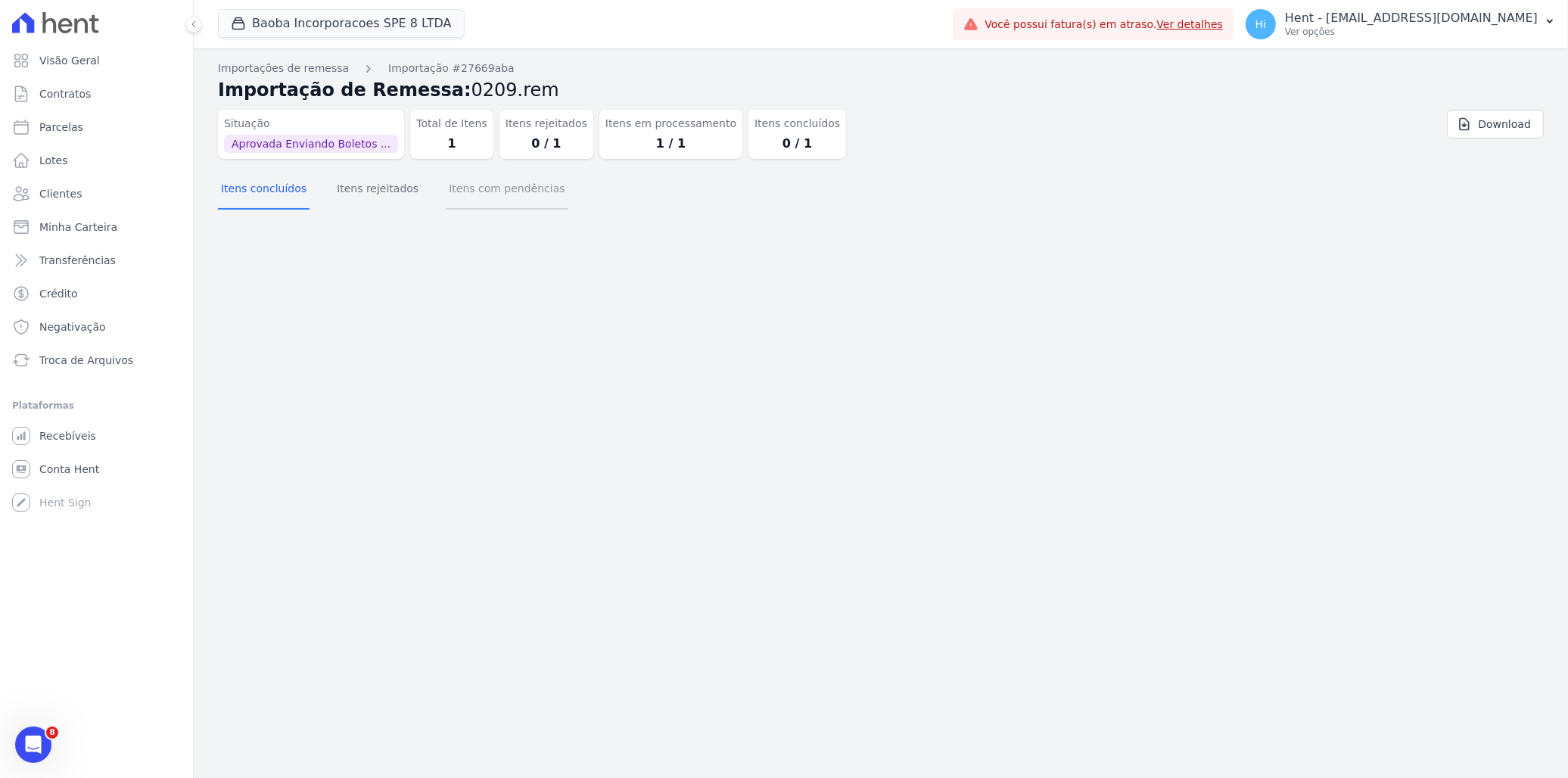
click at [510, 193] on button "Itens com pendências" at bounding box center [507, 190] width 122 height 40
click at [369, 193] on button "Itens rejeitados" at bounding box center [377, 190] width 88 height 40
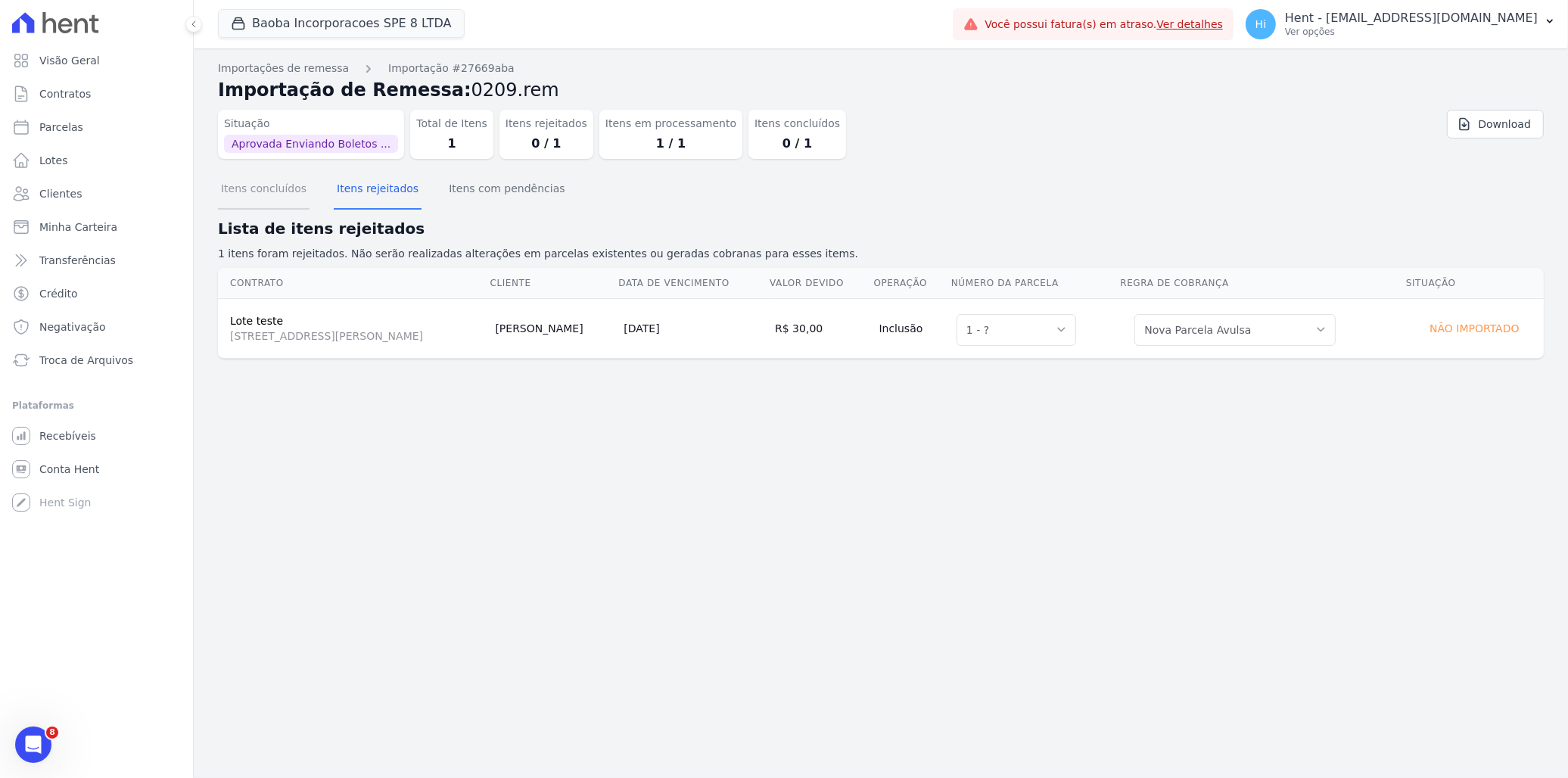
click at [268, 189] on button "Itens concluídos" at bounding box center [264, 190] width 92 height 40
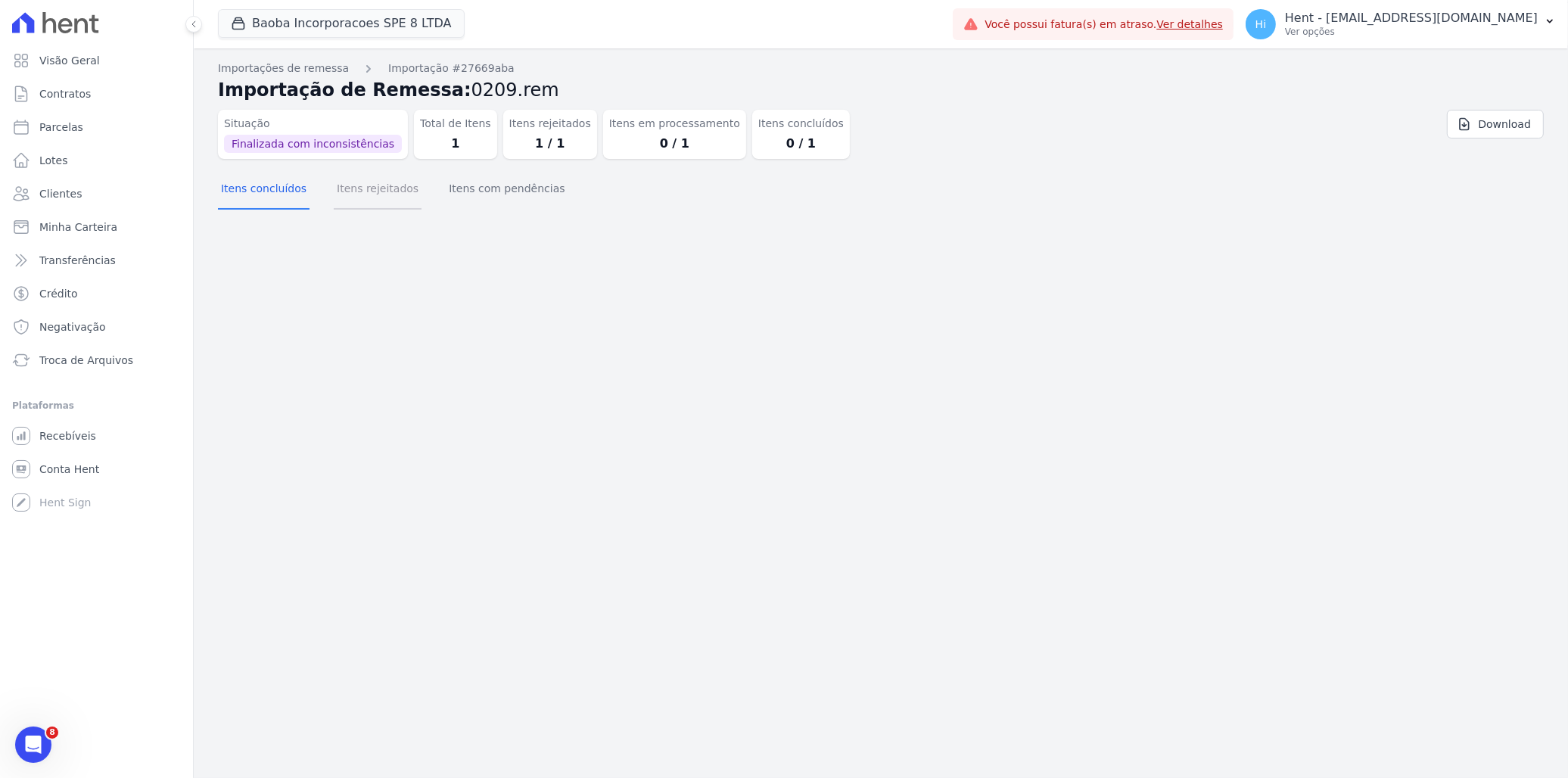
click at [376, 189] on button "Itens rejeitados" at bounding box center [377, 190] width 88 height 40
